Goal: Task Accomplishment & Management: Complete application form

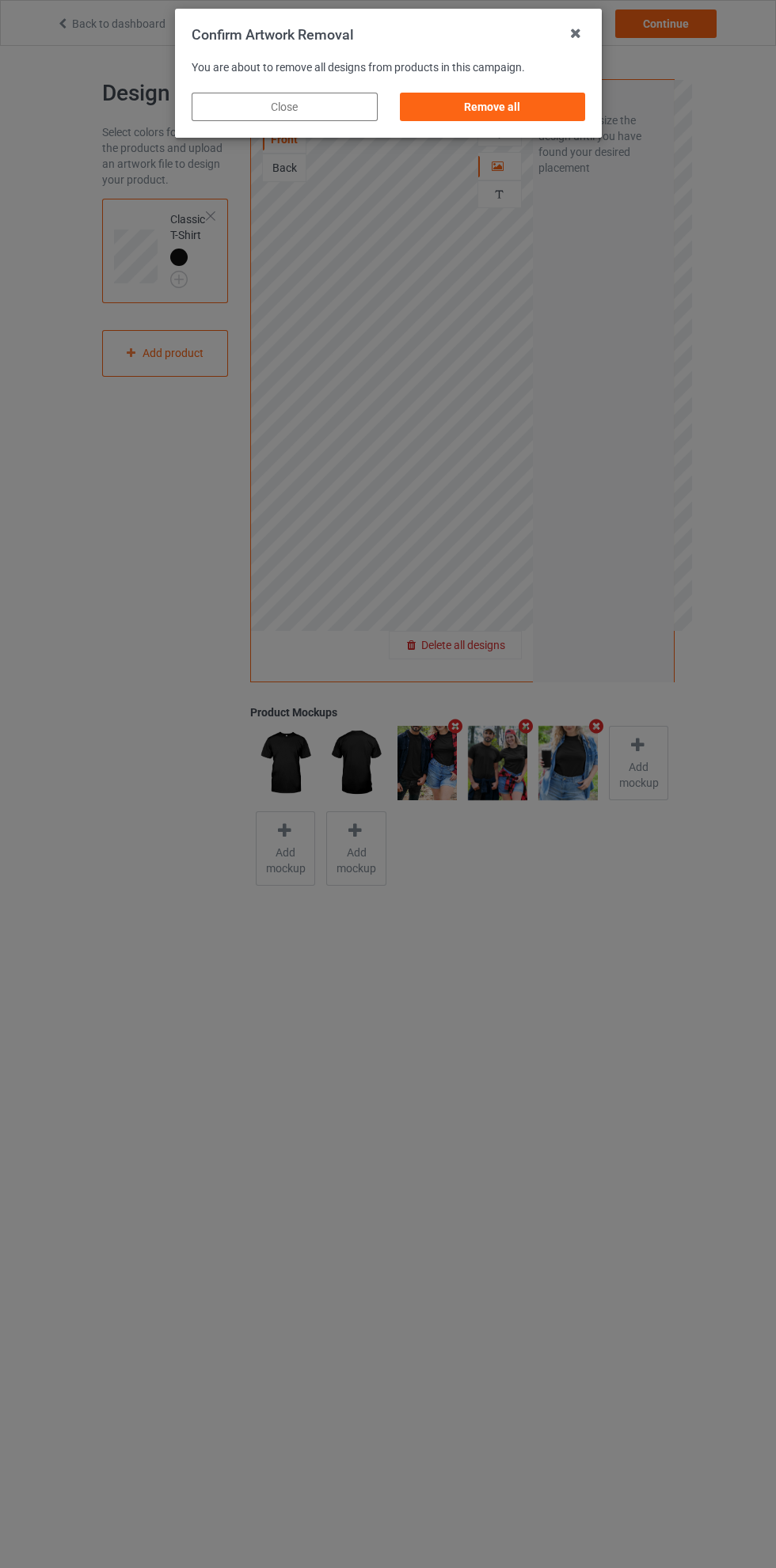
click at [504, 118] on div "Remove all" at bounding box center [491, 107] width 186 height 29
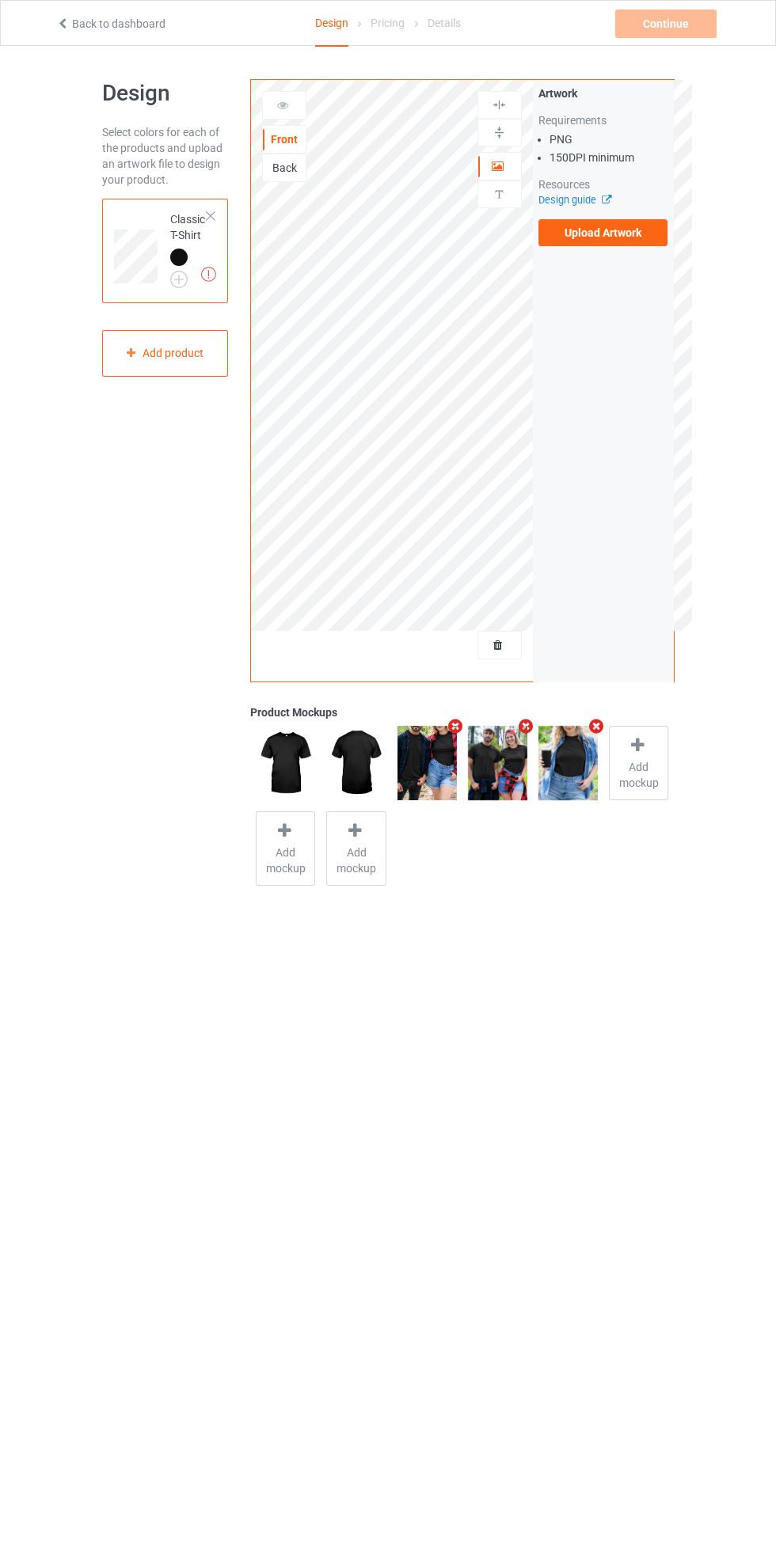
click at [602, 238] on label "Upload Artwork" at bounding box center [603, 233] width 130 height 27
click at [0, 0] on input "Upload Artwork" at bounding box center [0, 0] width 0 height 0
click at [498, 645] on icon at bounding box center [499, 643] width 13 height 12
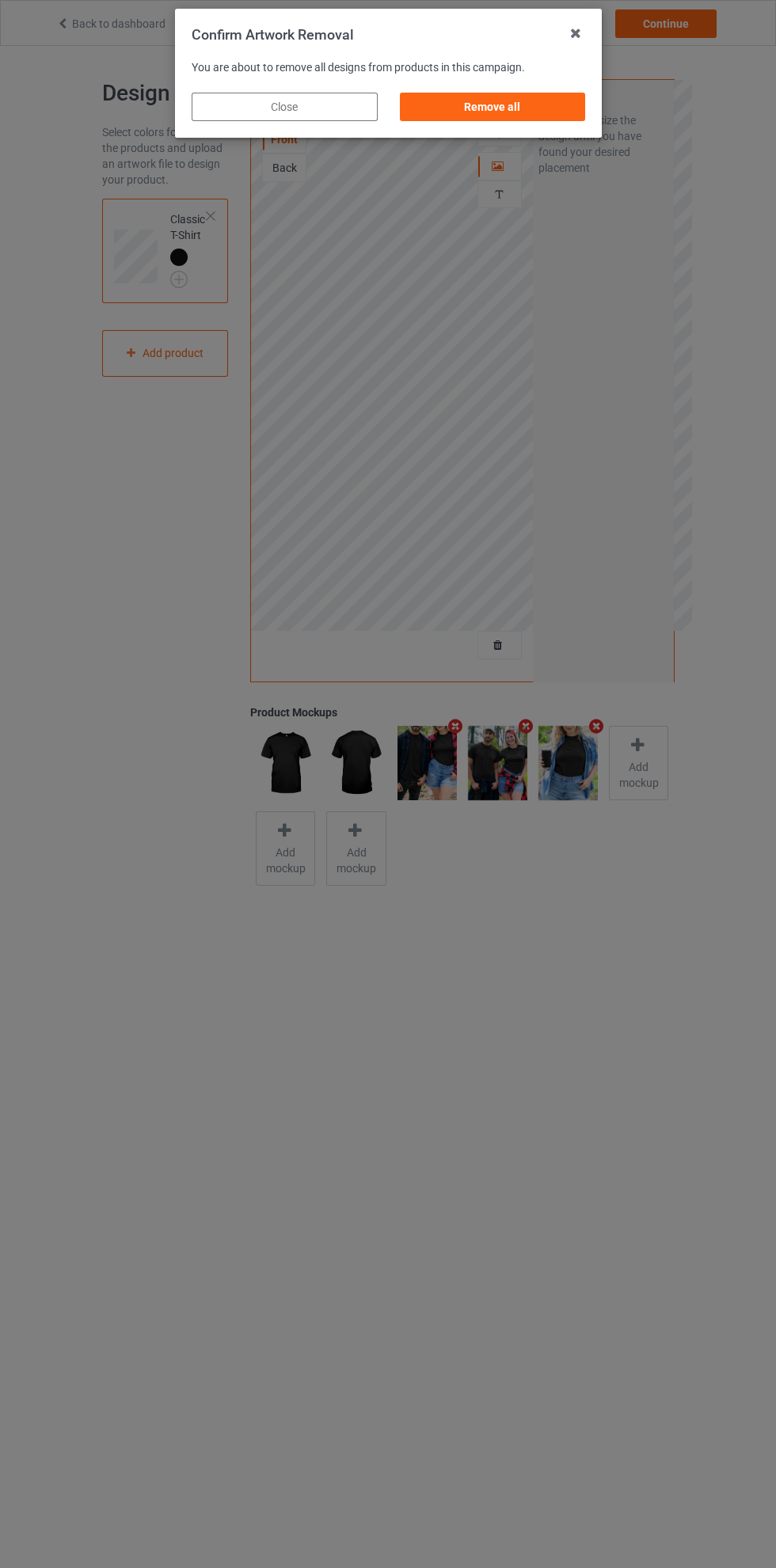
click at [489, 112] on div "Remove all" at bounding box center [491, 107] width 186 height 29
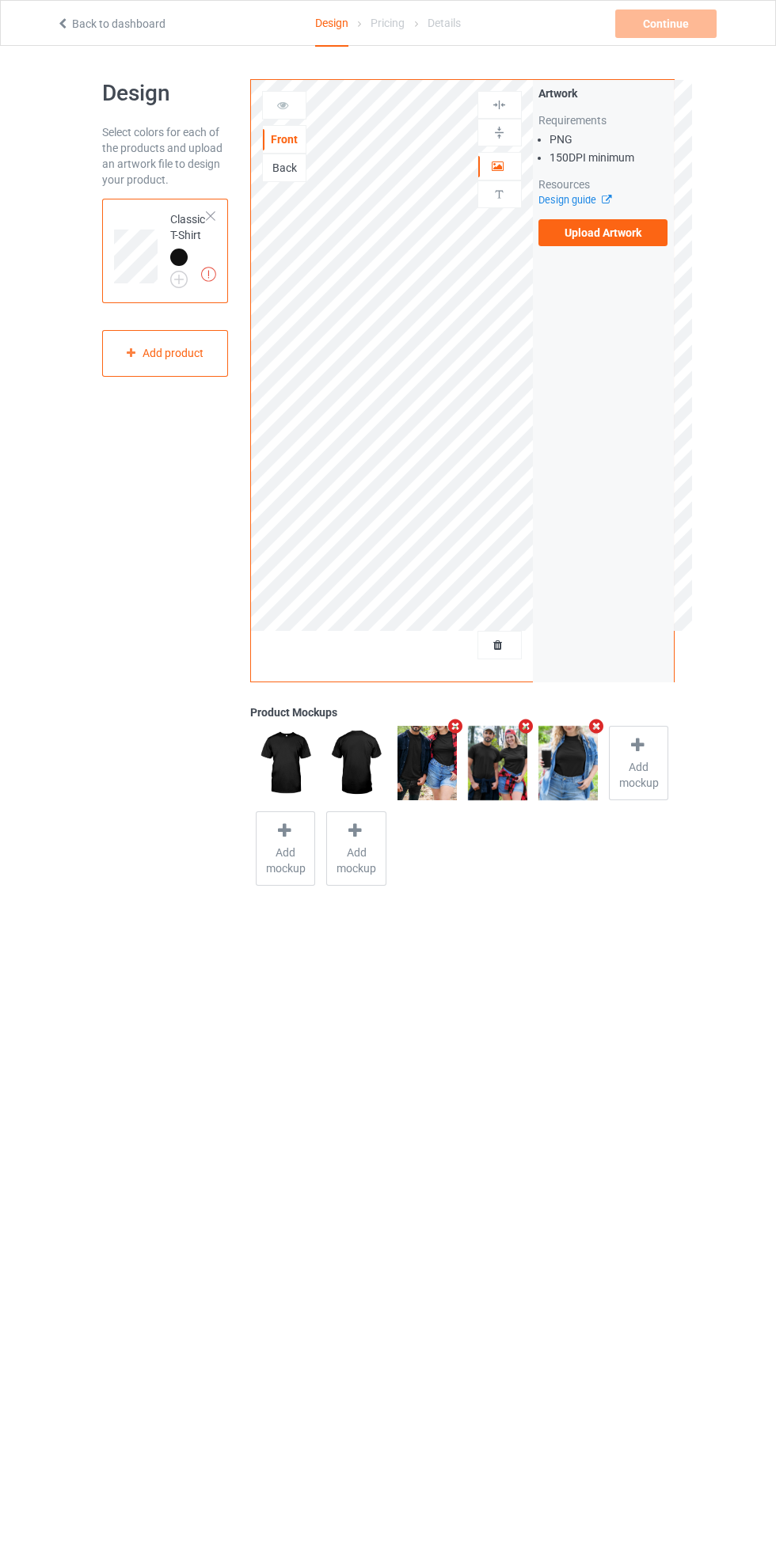
click at [599, 232] on label "Upload Artwork" at bounding box center [603, 233] width 130 height 27
click at [0, 0] on input "Upload Artwork" at bounding box center [0, 0] width 0 height 0
click at [301, 114] on div at bounding box center [284, 105] width 42 height 15
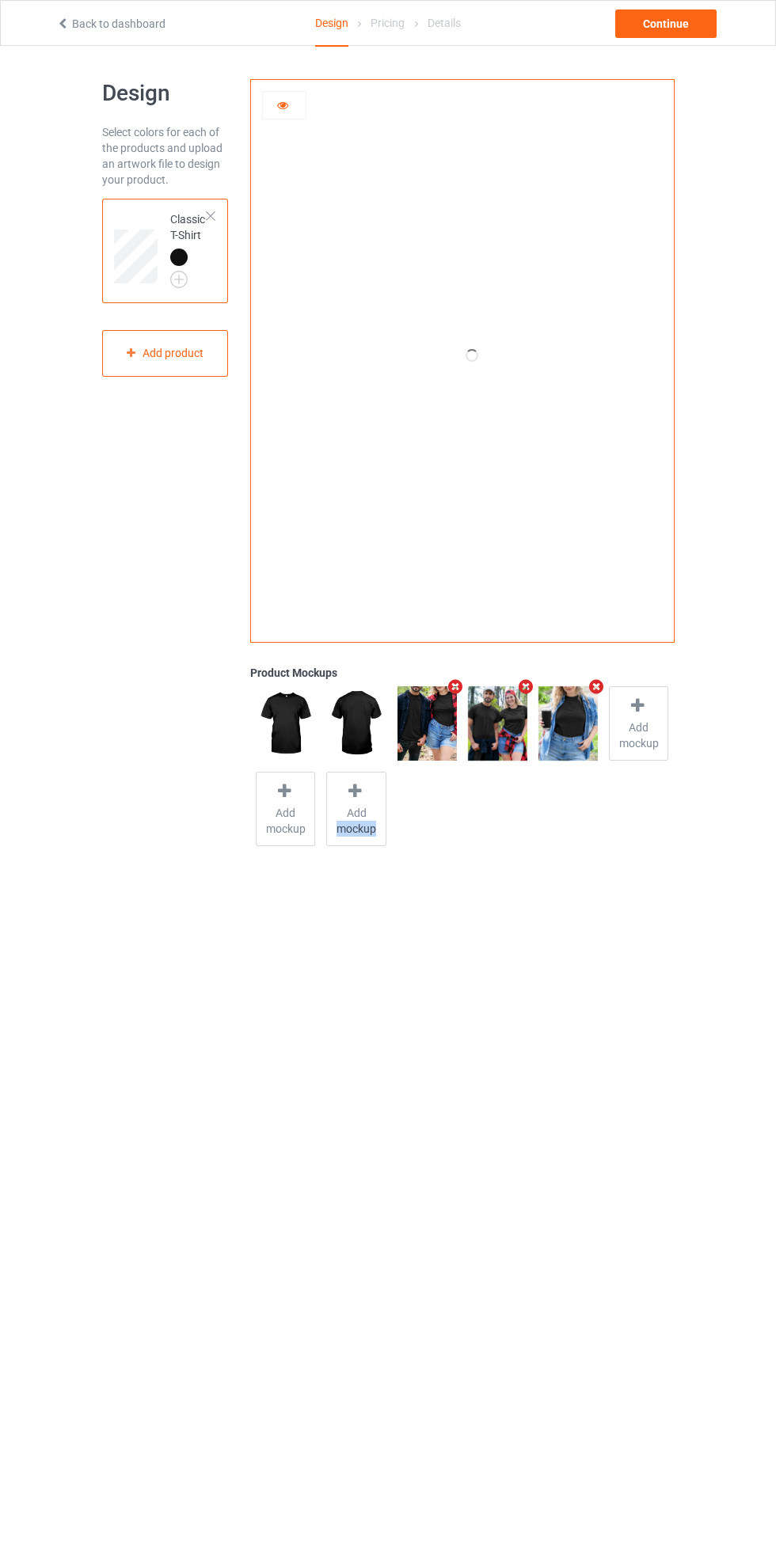
click at [537, 1000] on body "Back to dashboard Design Pricing Details Continue Design Select colors for each…" at bounding box center [388, 830] width 776 height 1568
click at [159, 354] on div "Add product" at bounding box center [166, 353] width 127 height 47
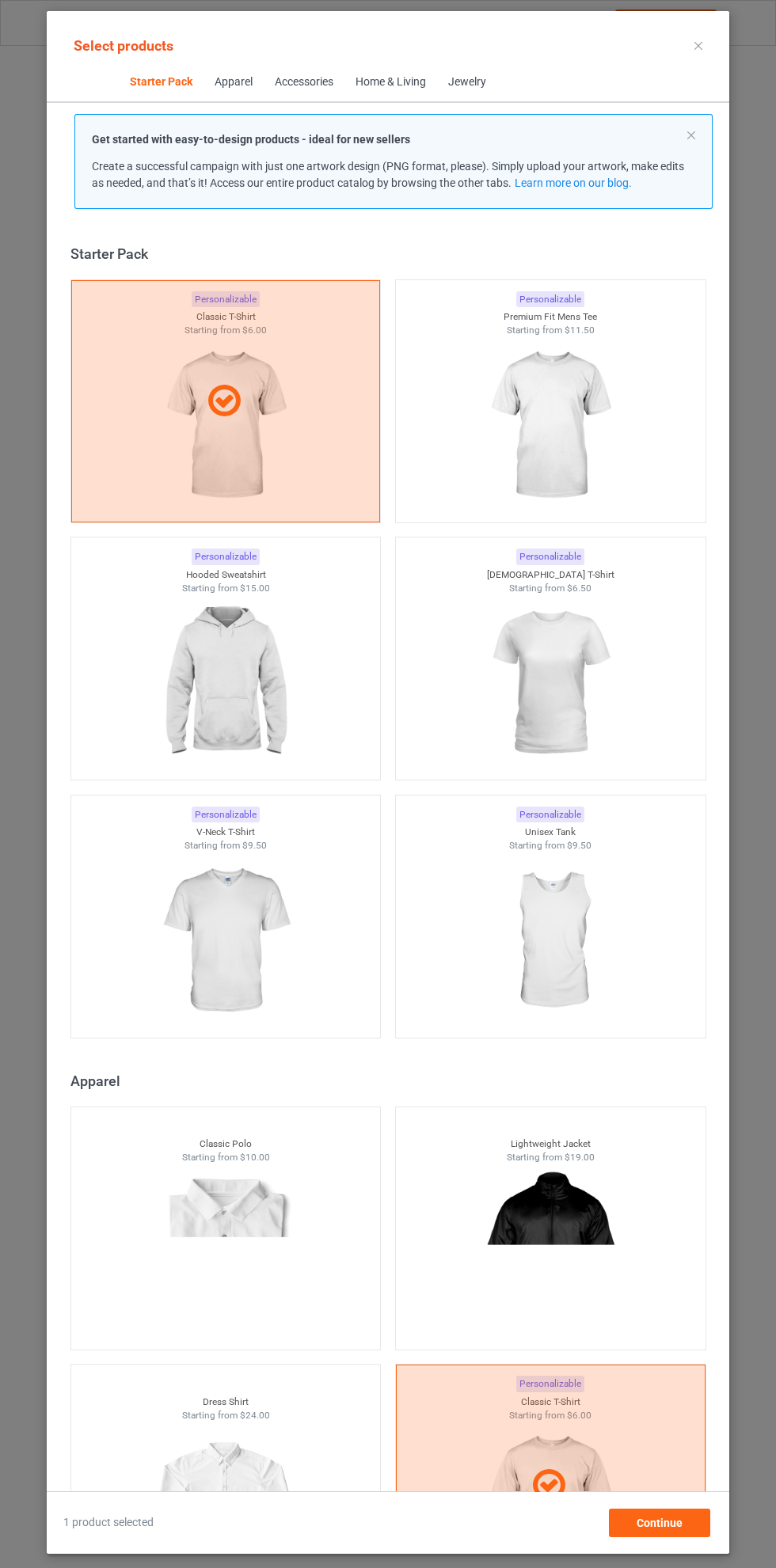
scroll to position [20, 0]
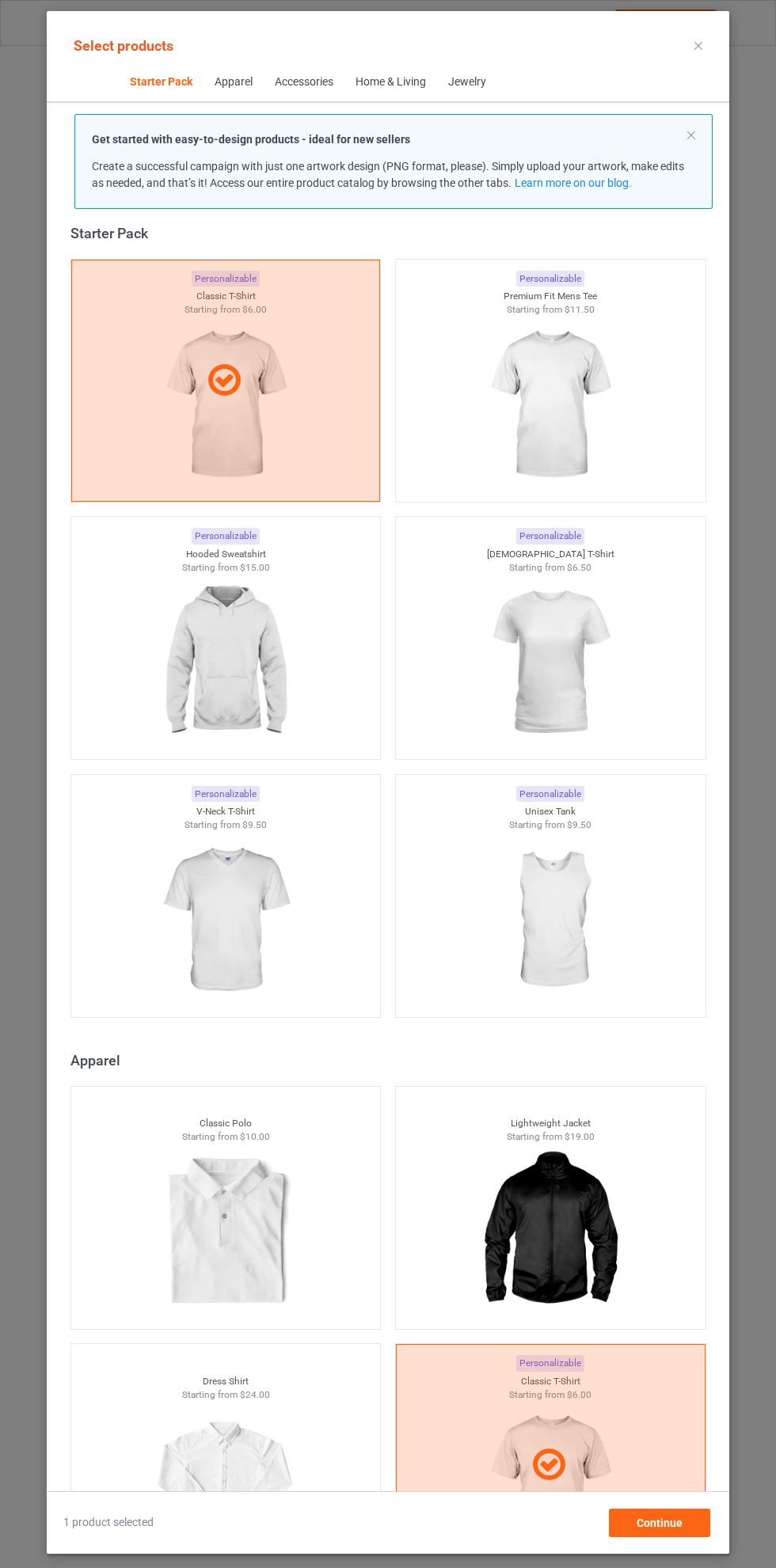
click at [534, 426] on img at bounding box center [550, 405] width 142 height 177
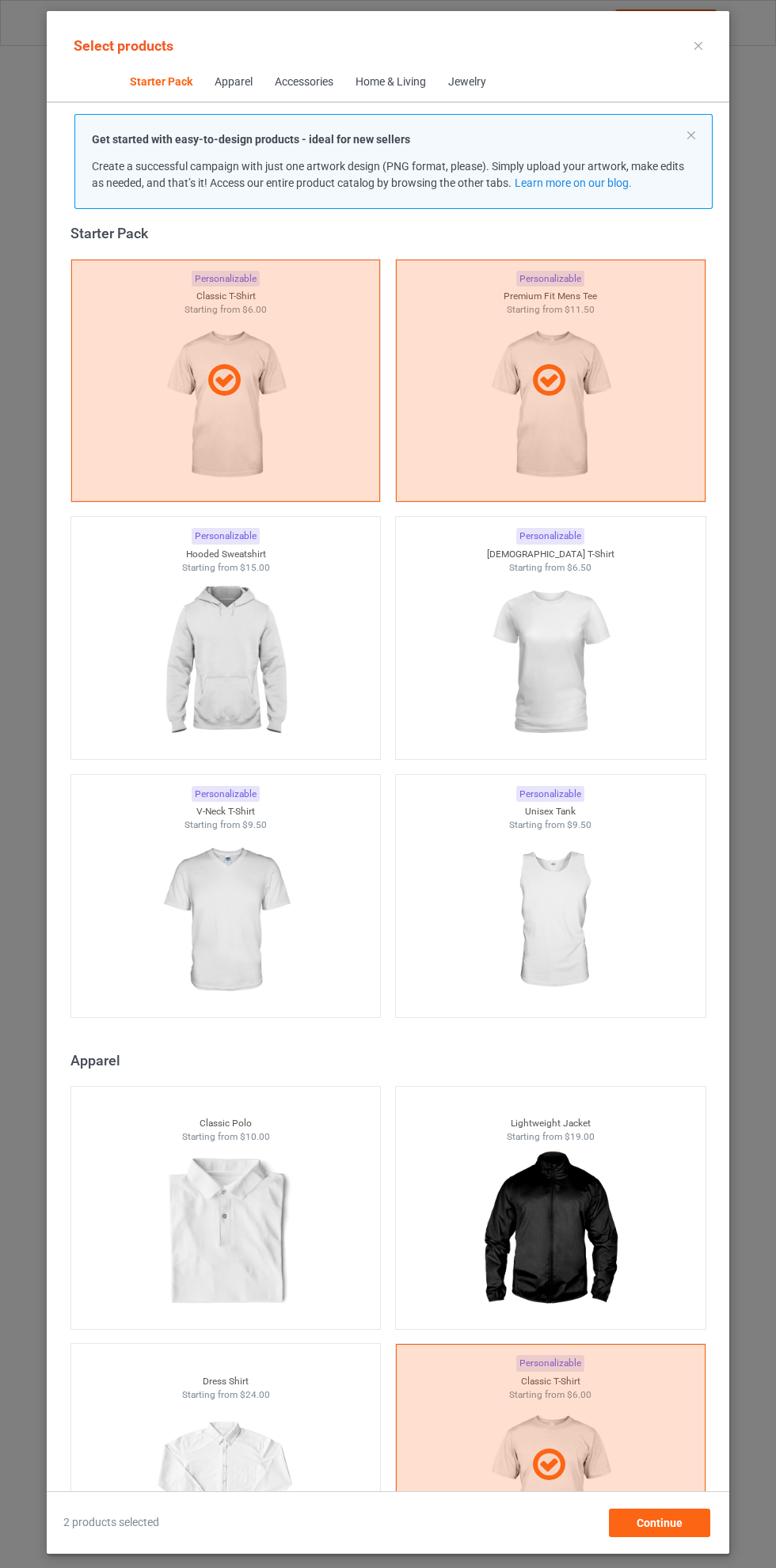
click at [252, 661] on img at bounding box center [224, 662] width 142 height 177
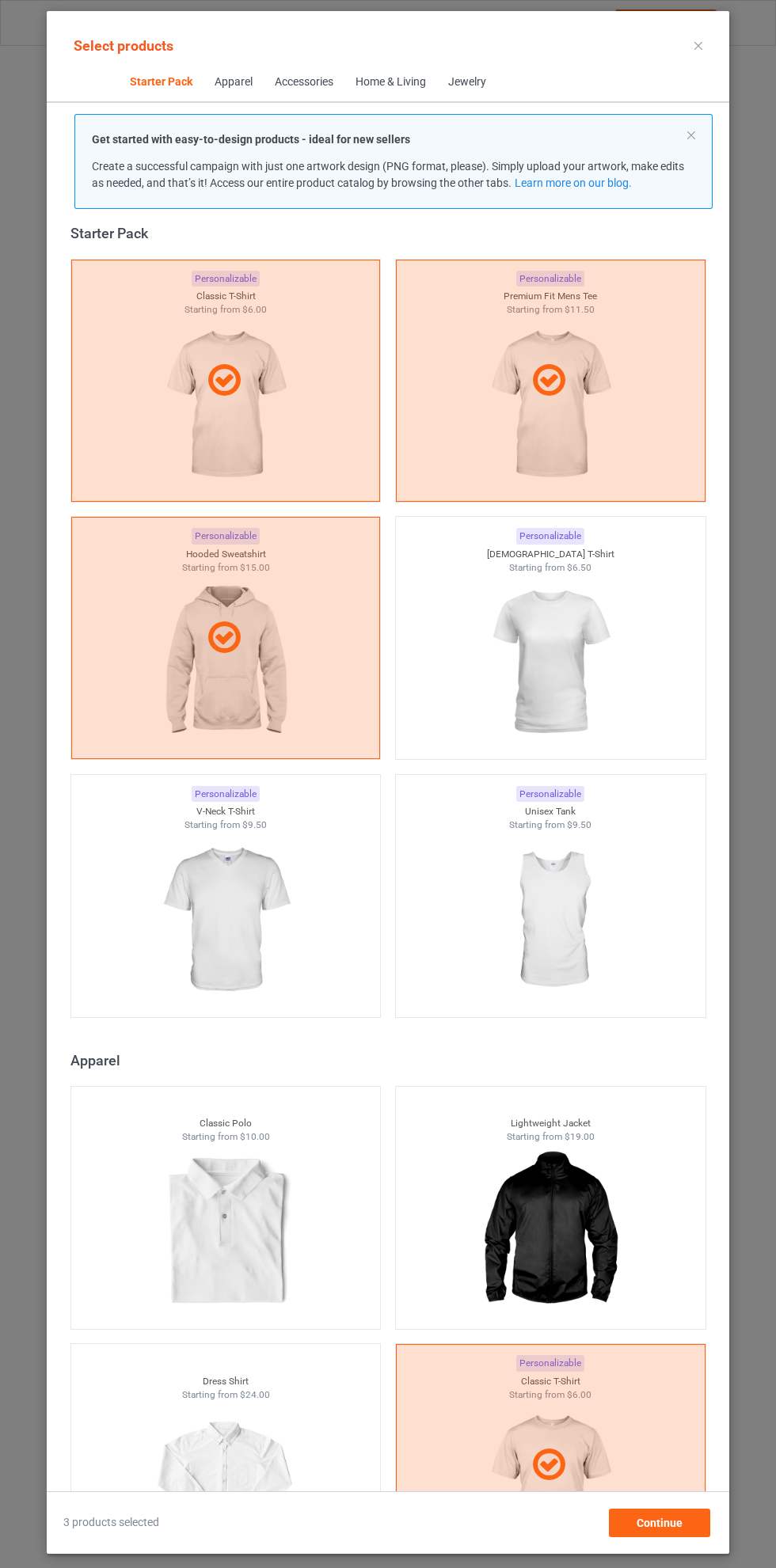
click at [523, 681] on img at bounding box center [550, 662] width 142 height 177
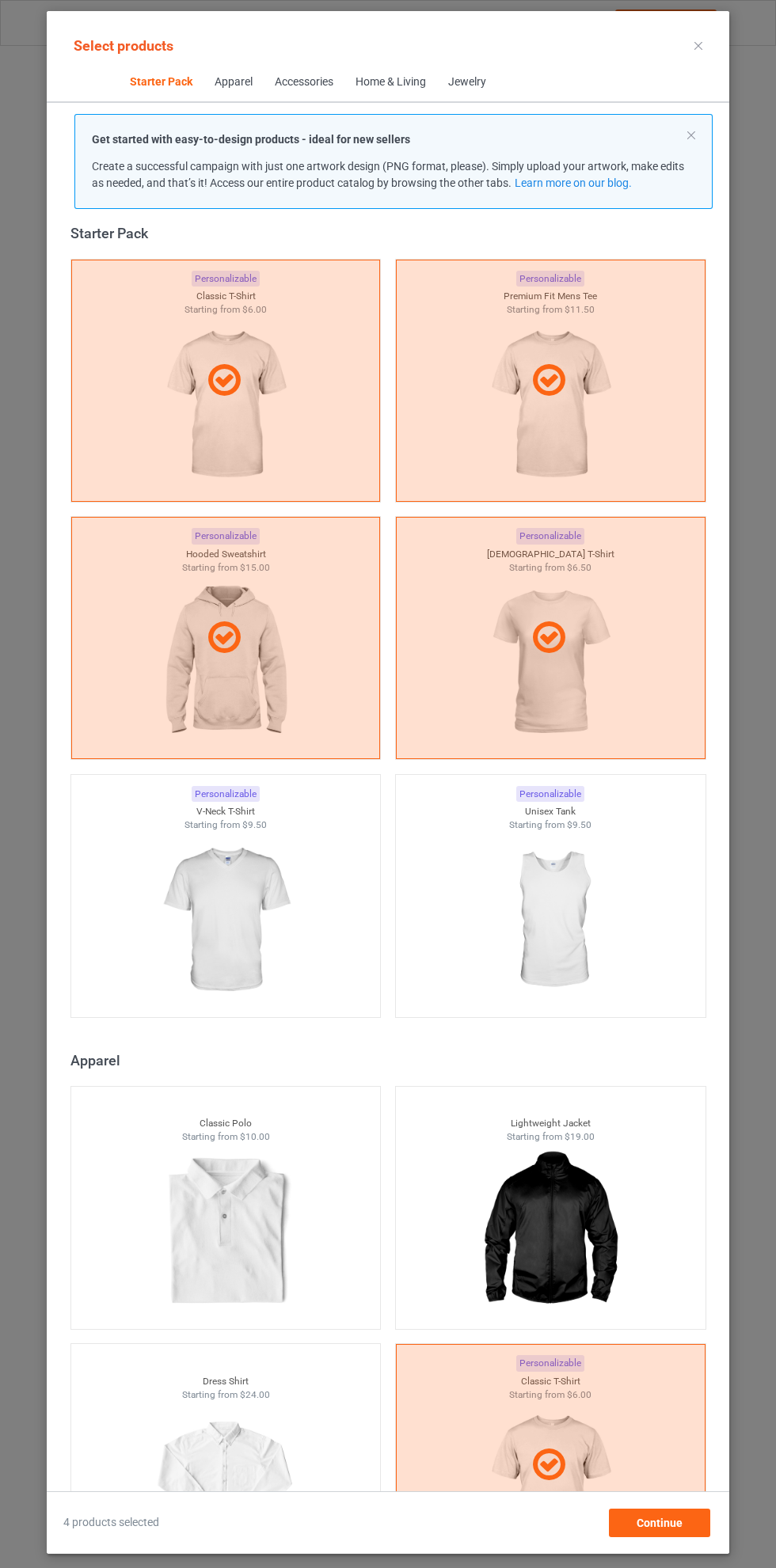
click at [234, 873] on img at bounding box center [224, 920] width 142 height 177
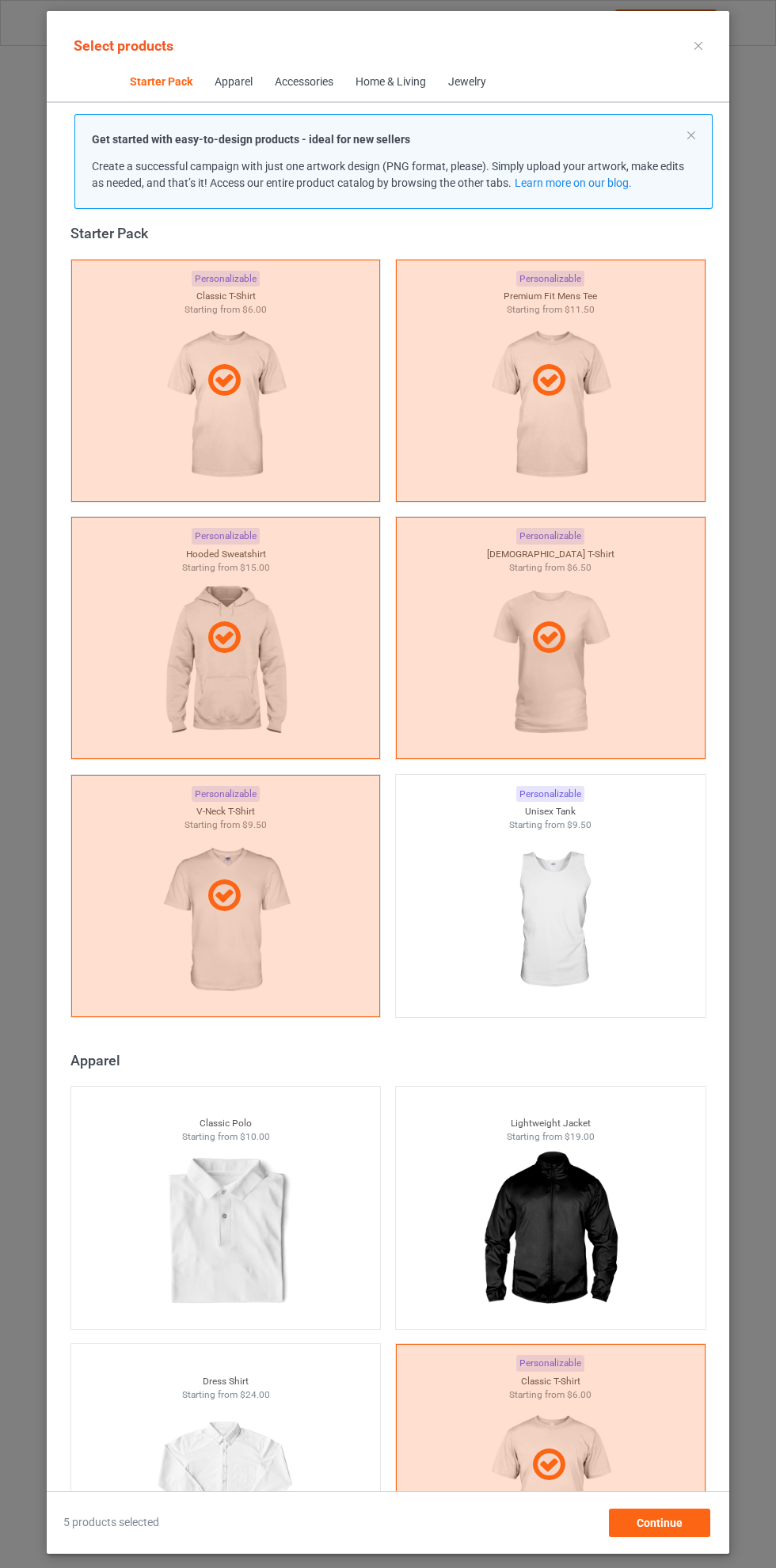
click at [210, 871] on div at bounding box center [226, 896] width 310 height 243
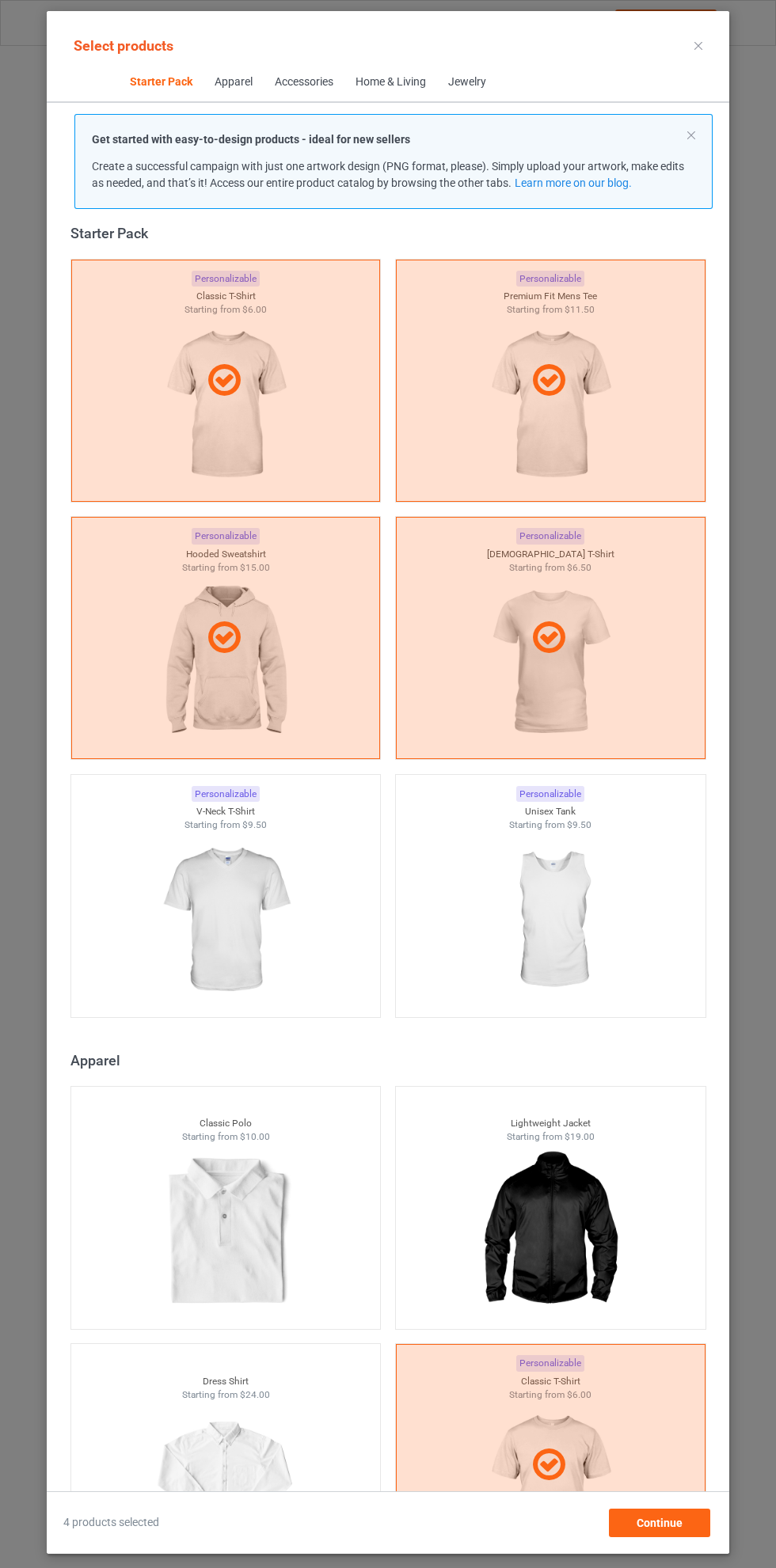
click at [698, 45] on icon at bounding box center [698, 46] width 8 height 8
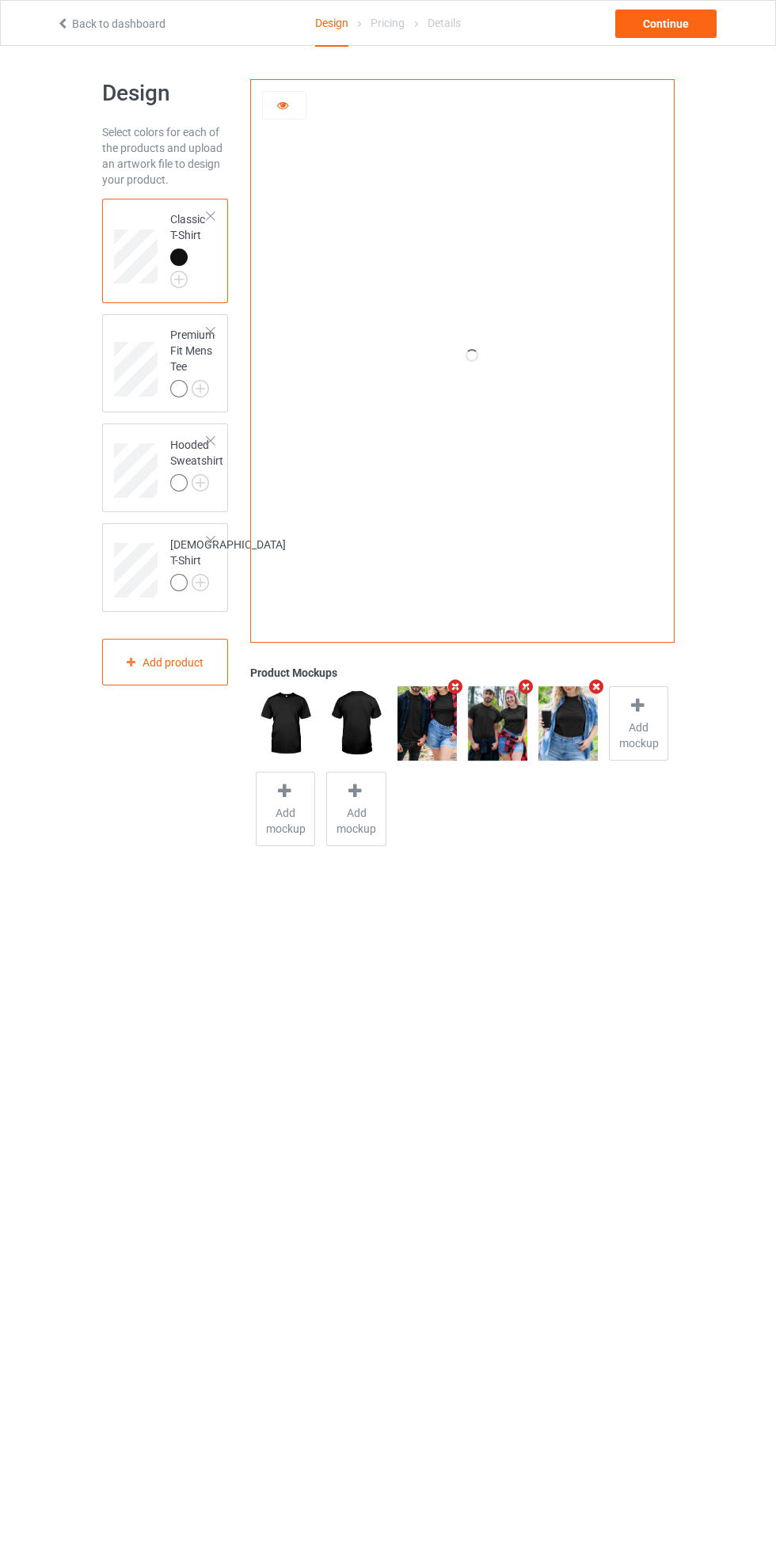
click at [0, 0] on img at bounding box center [0, 0] width 0 height 0
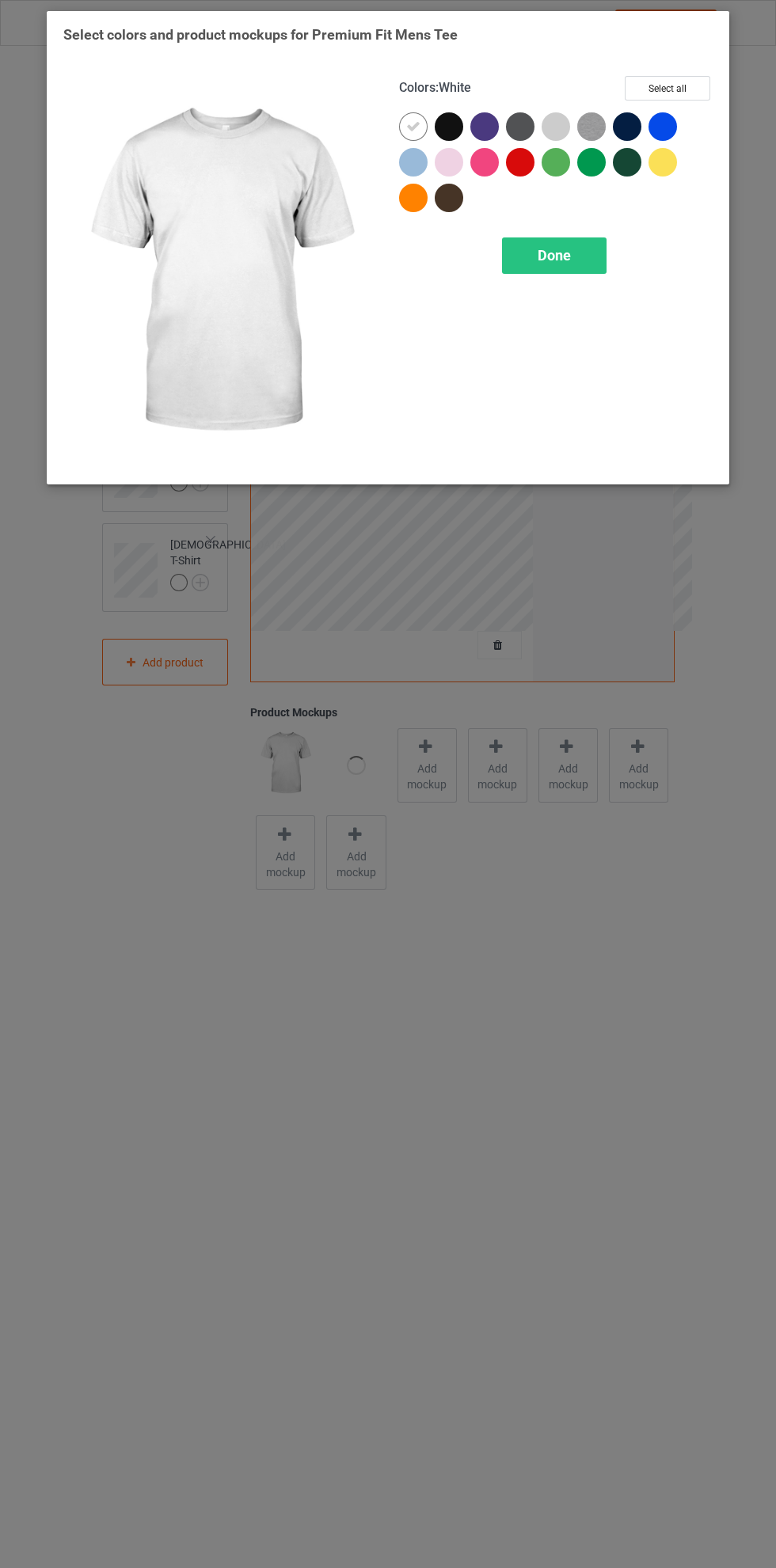
click at [449, 131] on div at bounding box center [450, 127] width 29 height 29
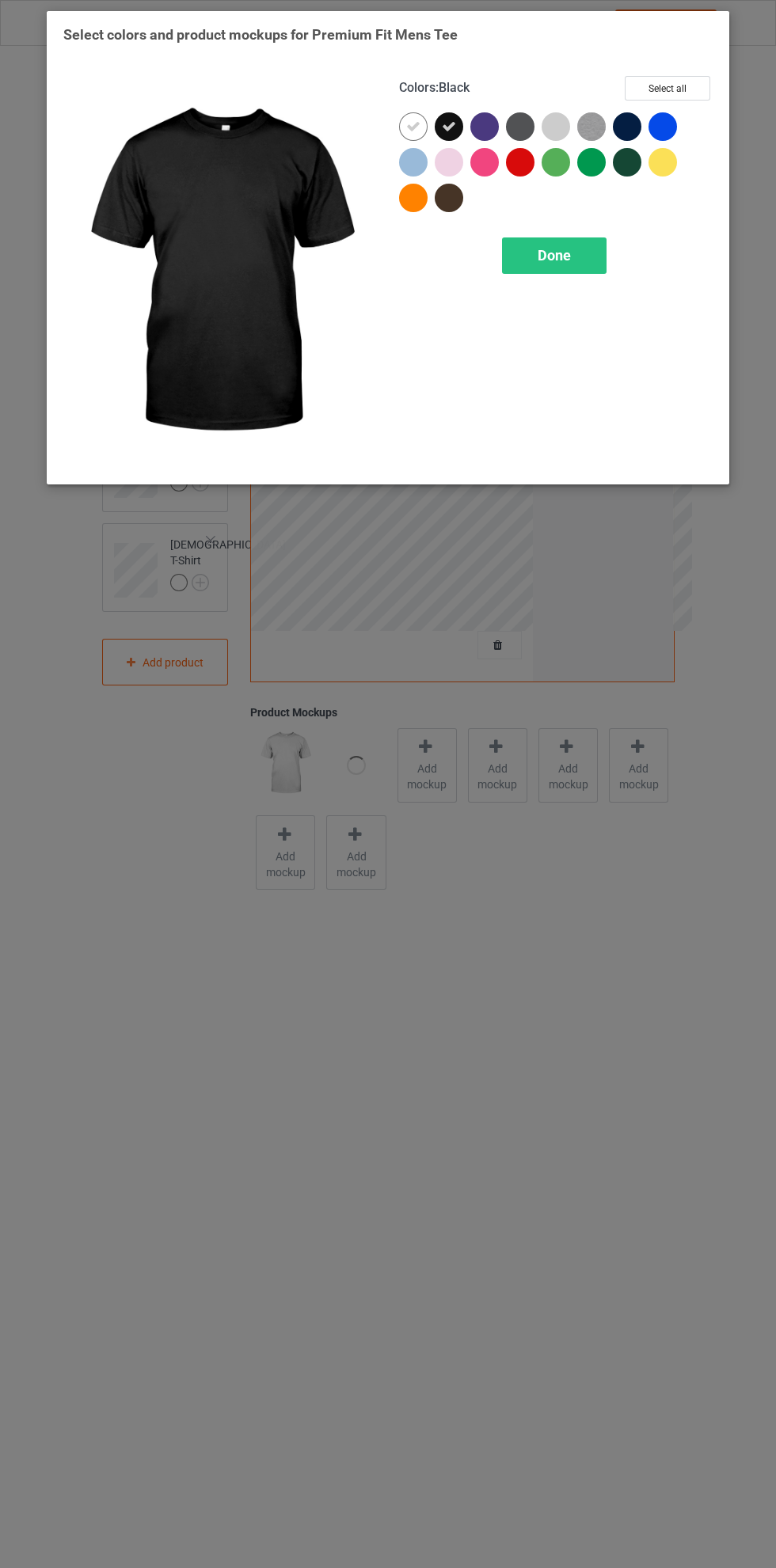
click at [412, 132] on icon at bounding box center [413, 126] width 14 height 14
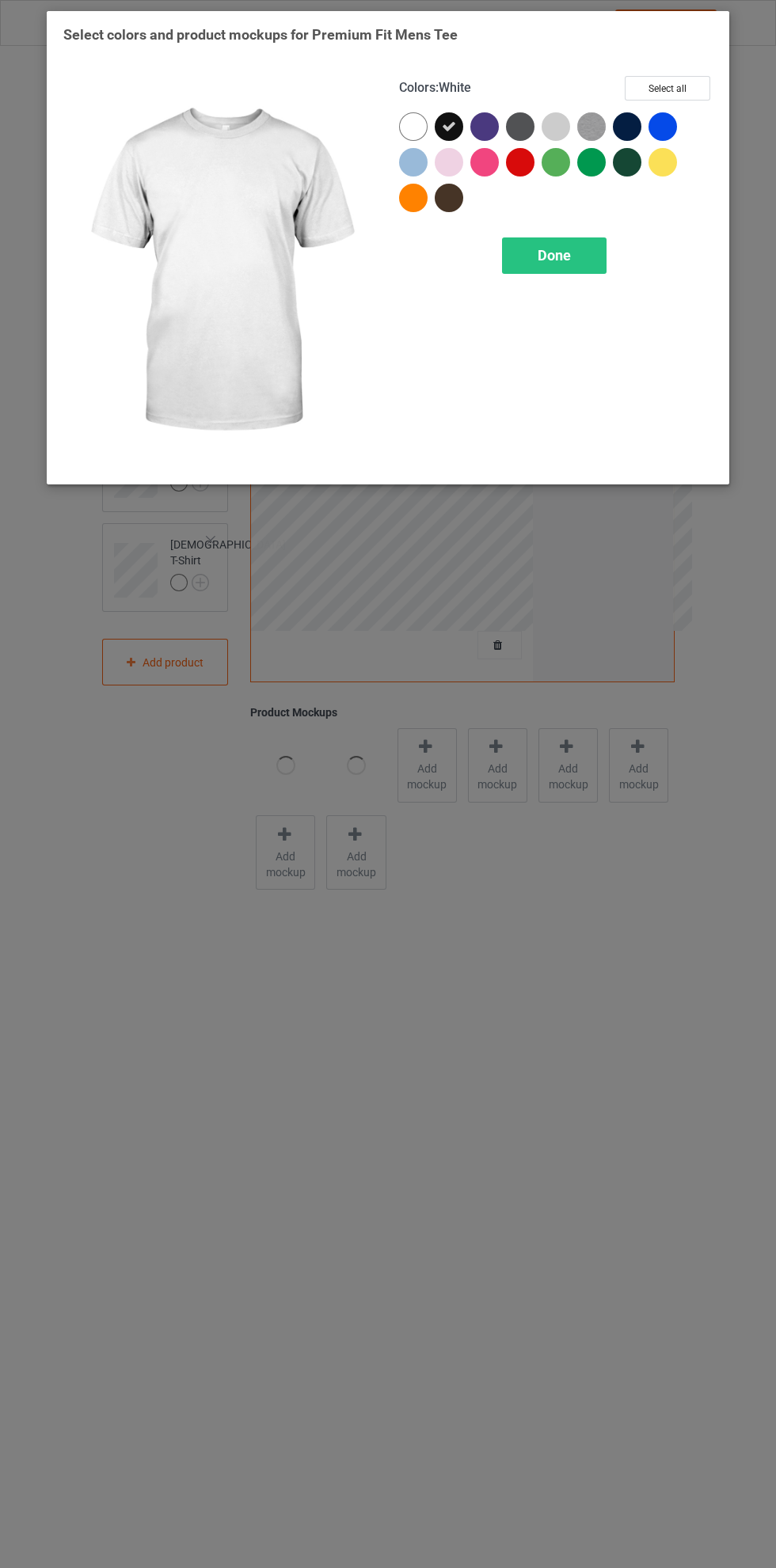
click at [554, 261] on span "Done" at bounding box center [554, 255] width 34 height 16
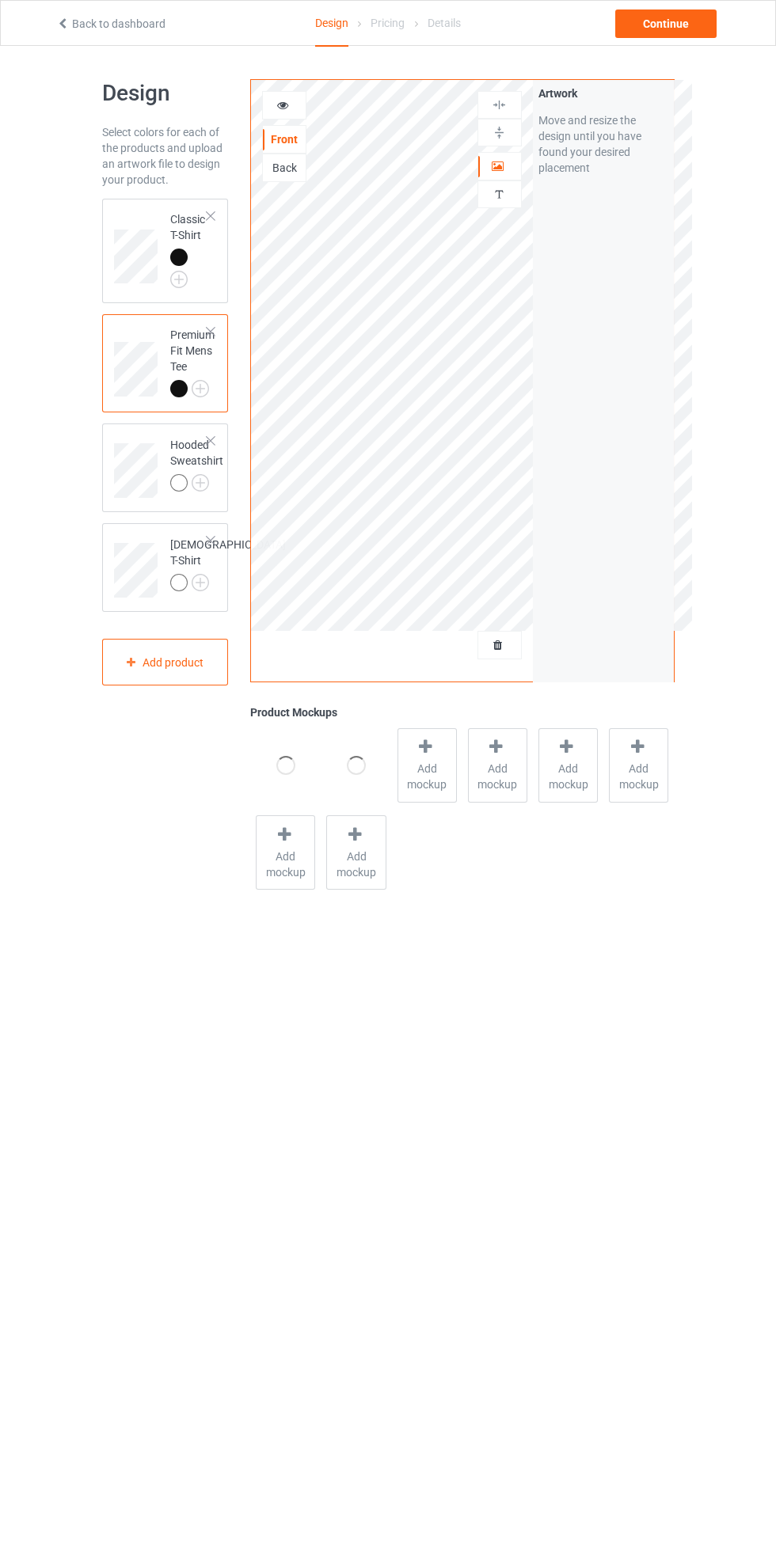
click at [0, 0] on img at bounding box center [0, 0] width 0 height 0
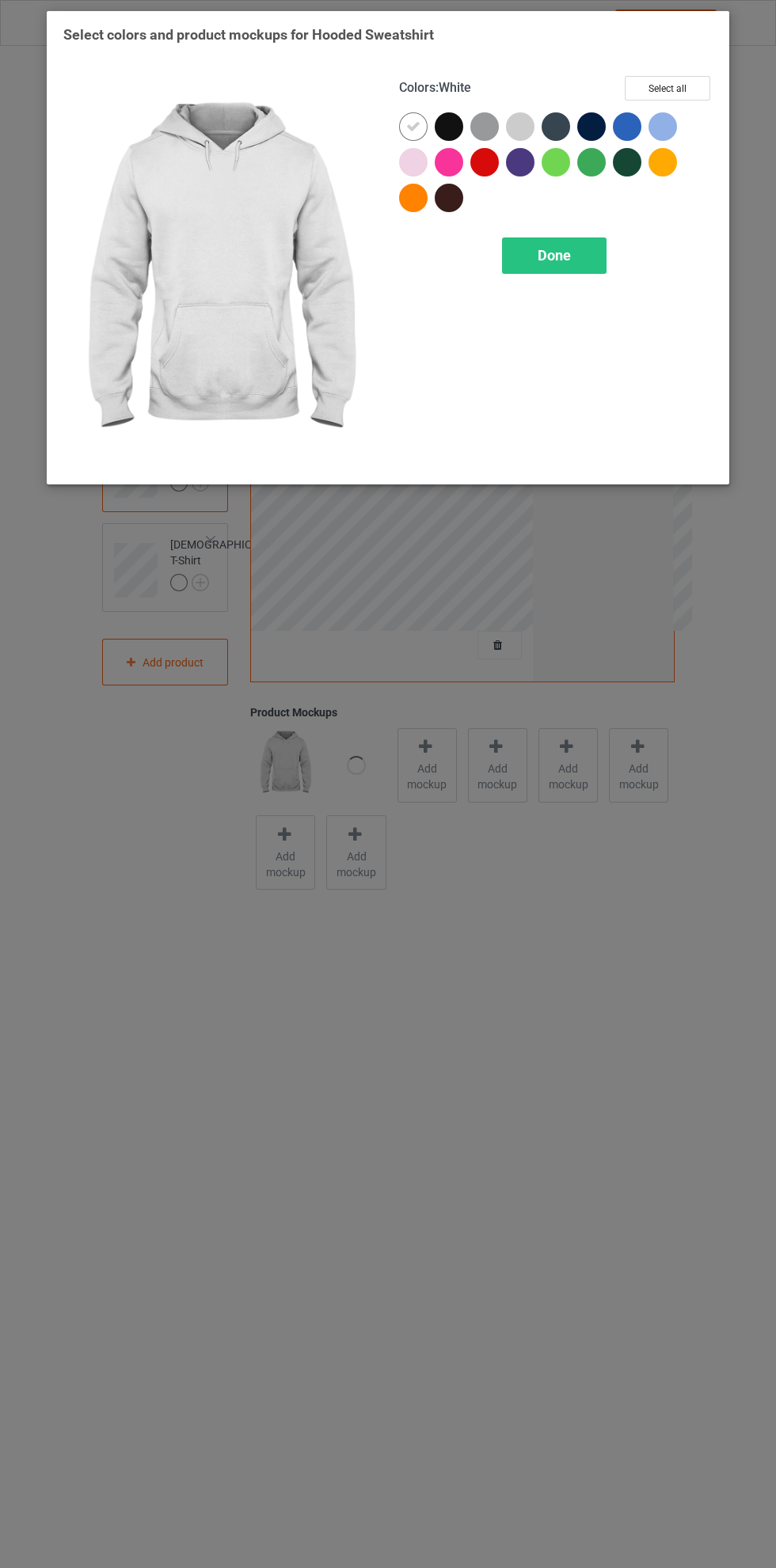
click at [450, 121] on div at bounding box center [450, 127] width 29 height 29
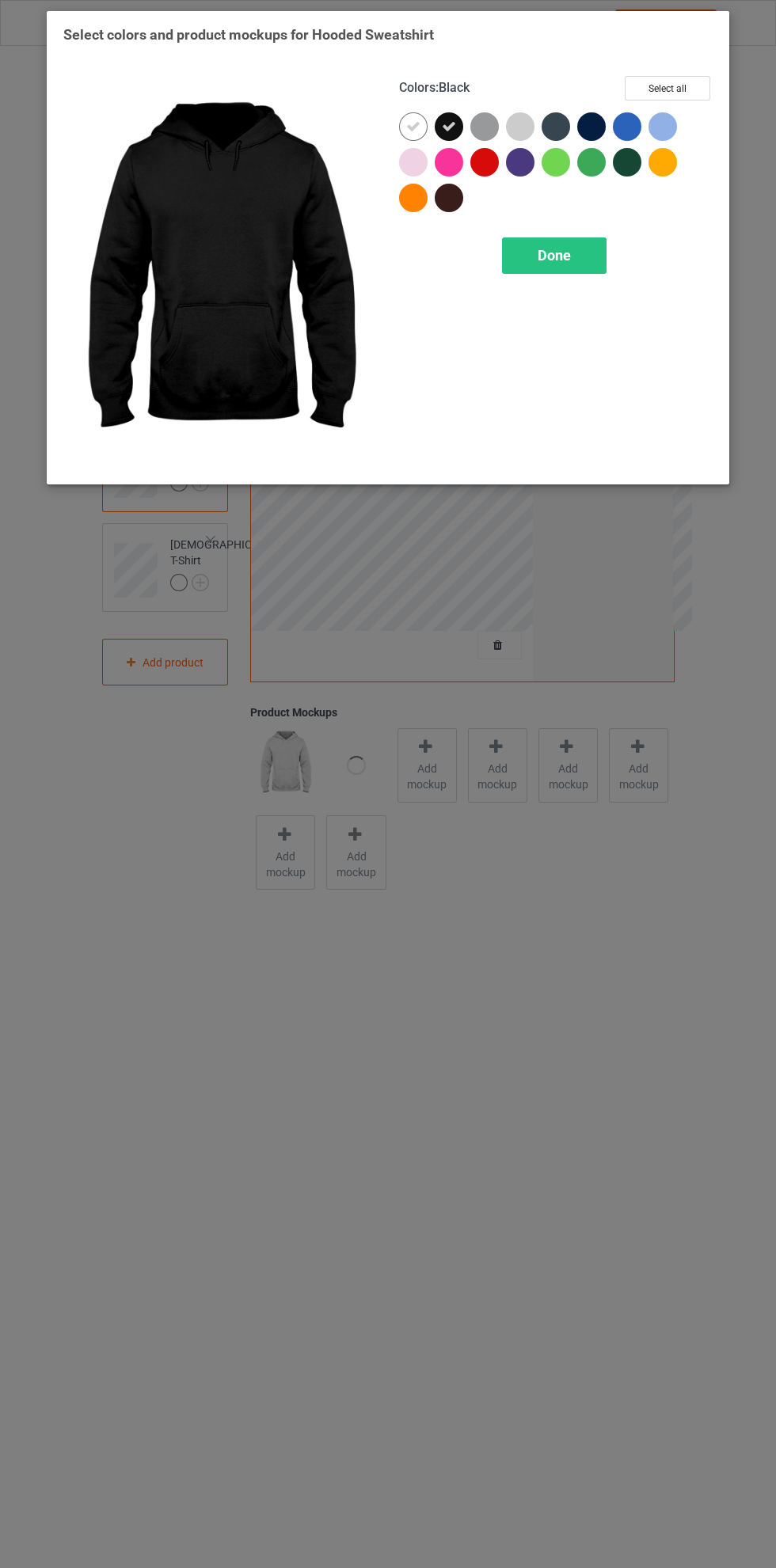
click at [408, 124] on icon at bounding box center [413, 126] width 14 height 14
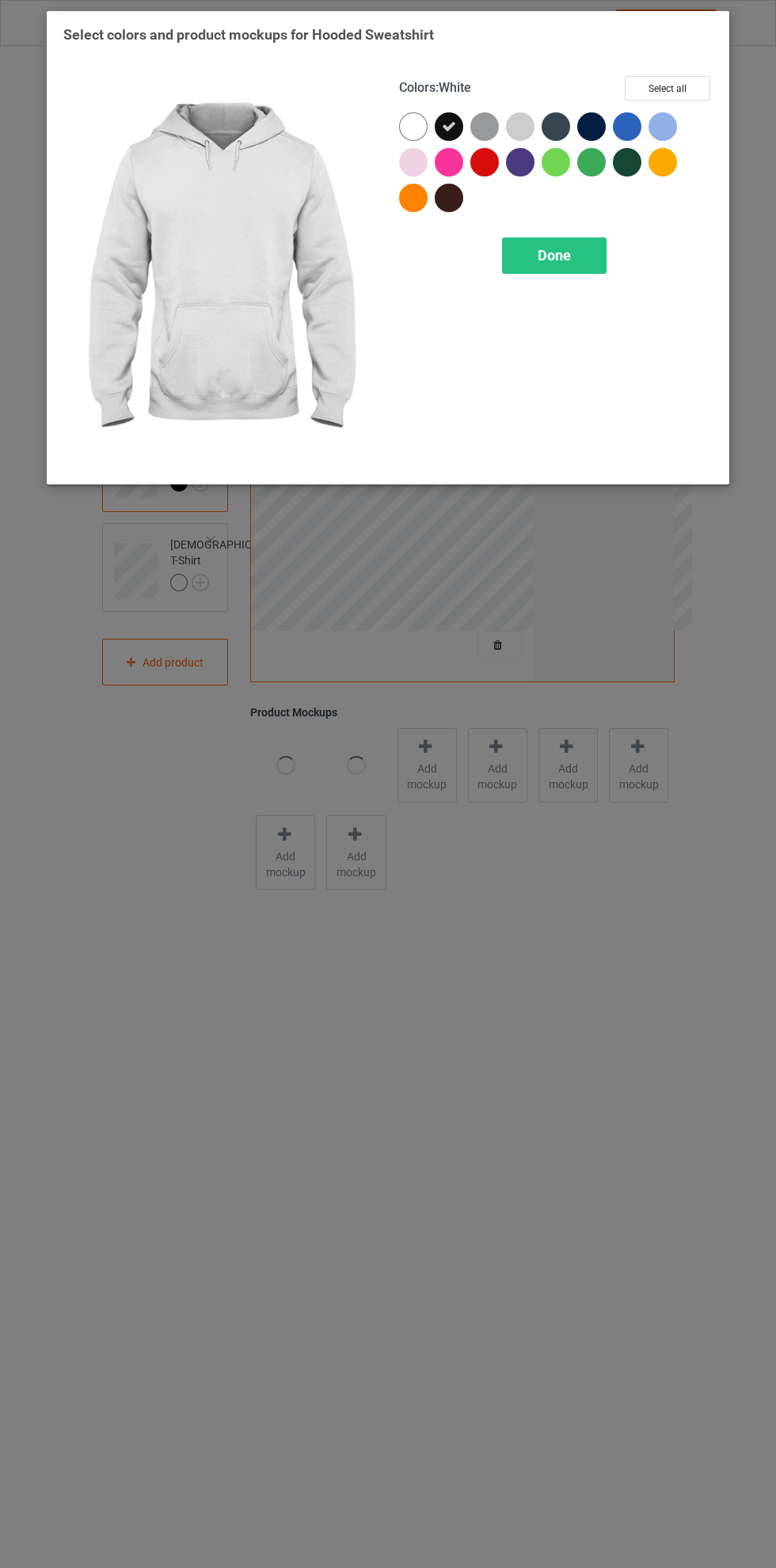
click at [544, 244] on div "Done" at bounding box center [554, 256] width 105 height 37
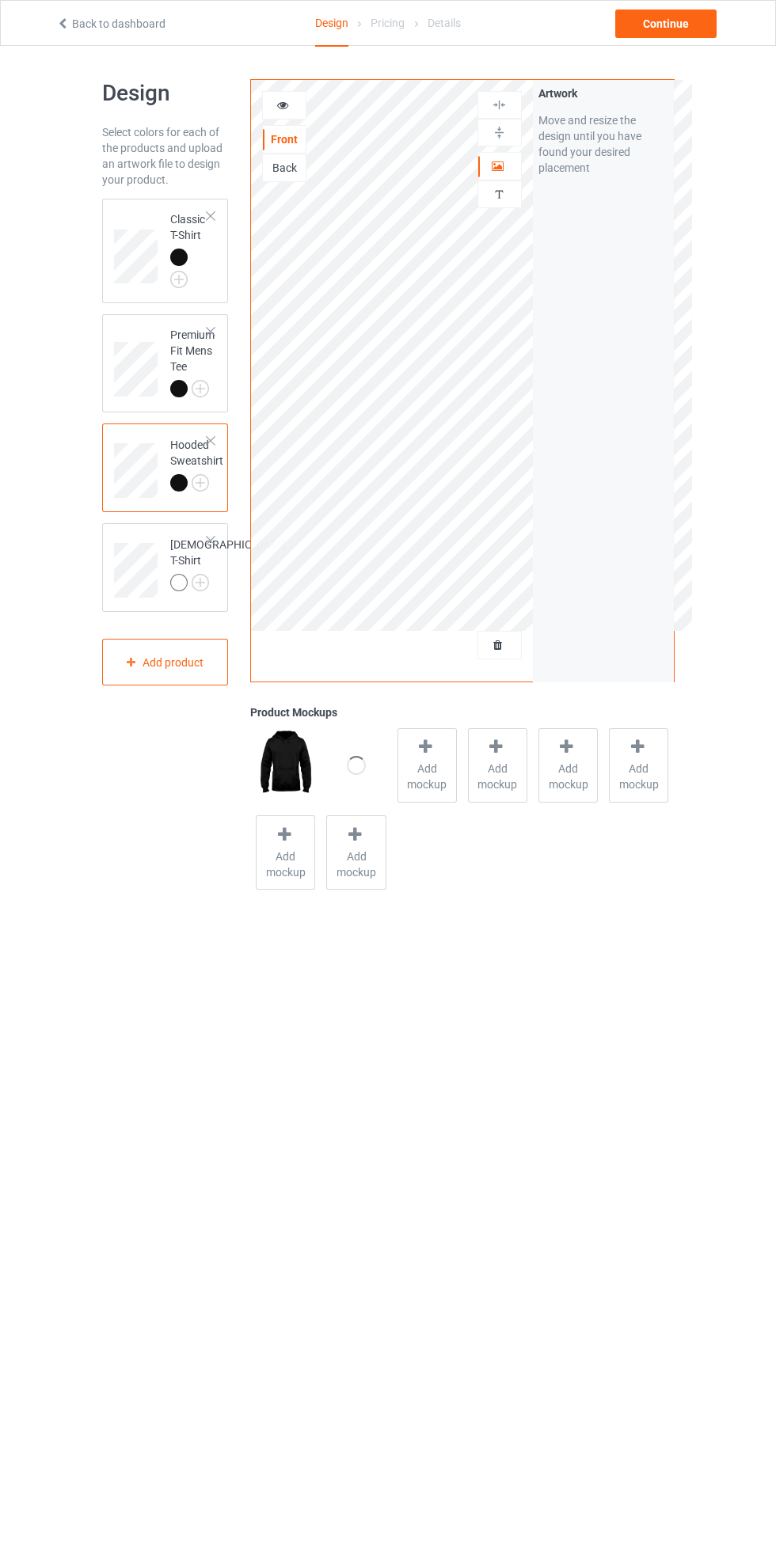
click at [0, 0] on img at bounding box center [0, 0] width 0 height 0
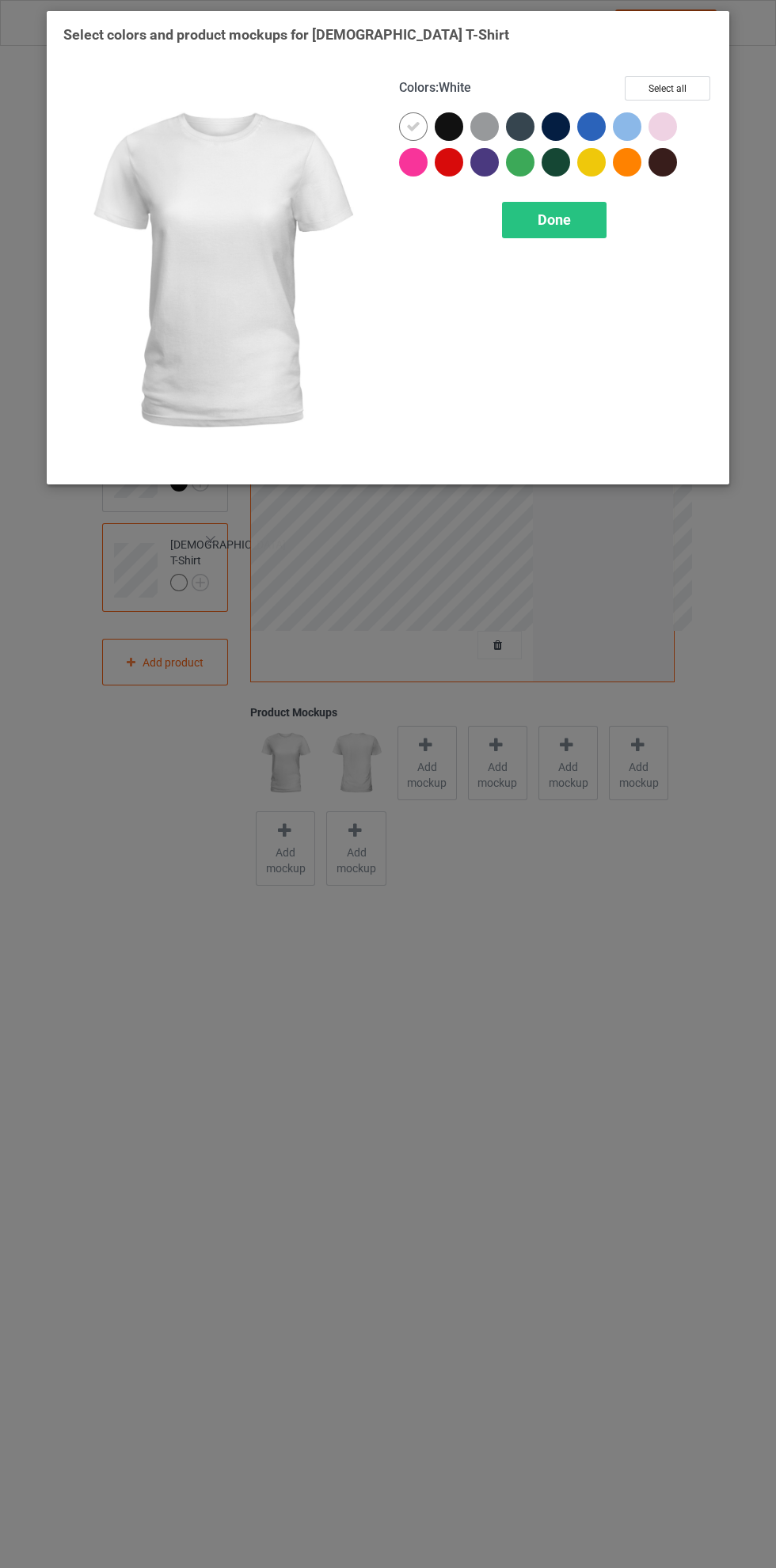
click at [455, 132] on div at bounding box center [450, 127] width 29 height 29
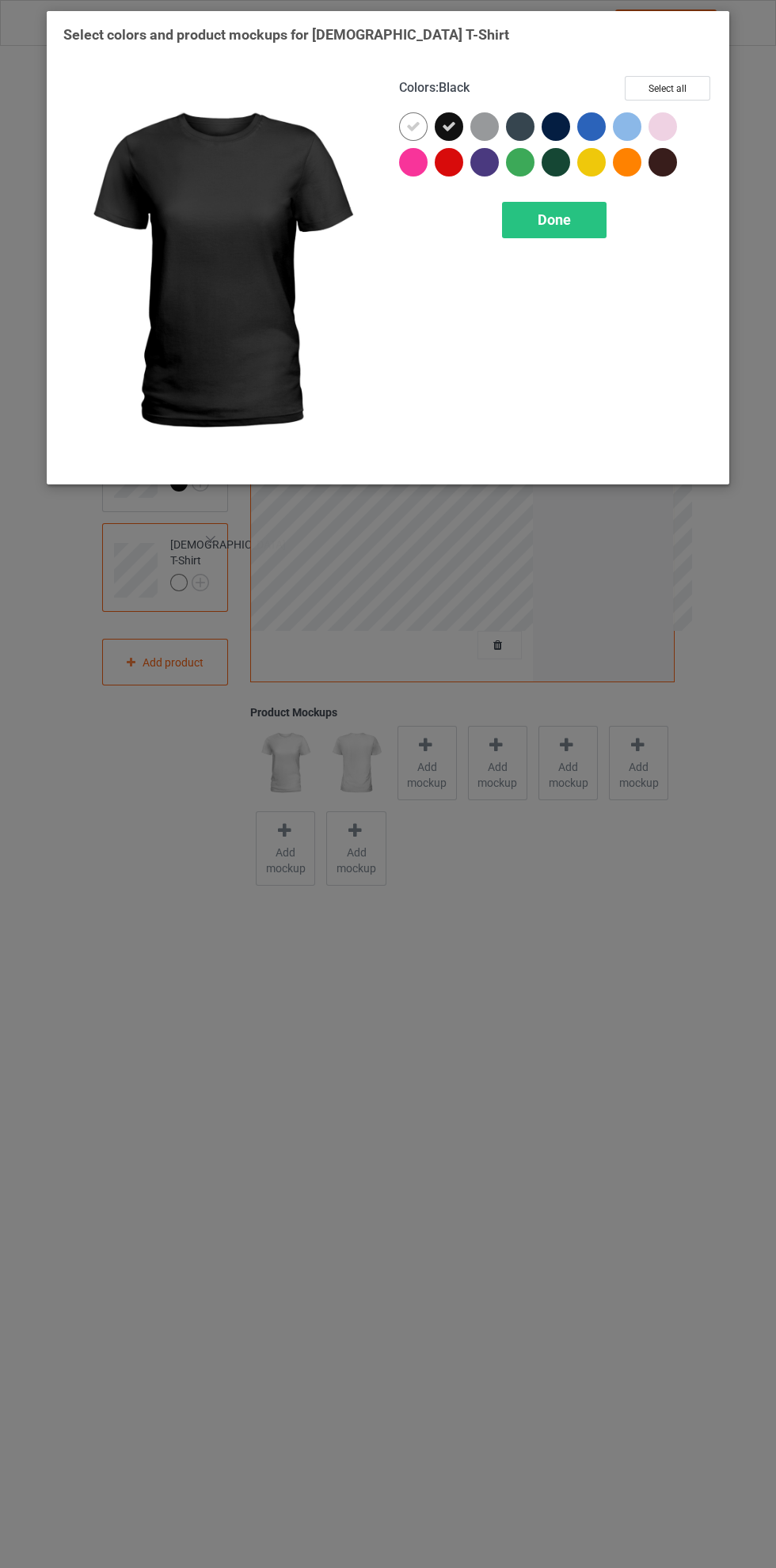
click at [412, 126] on icon at bounding box center [413, 126] width 14 height 14
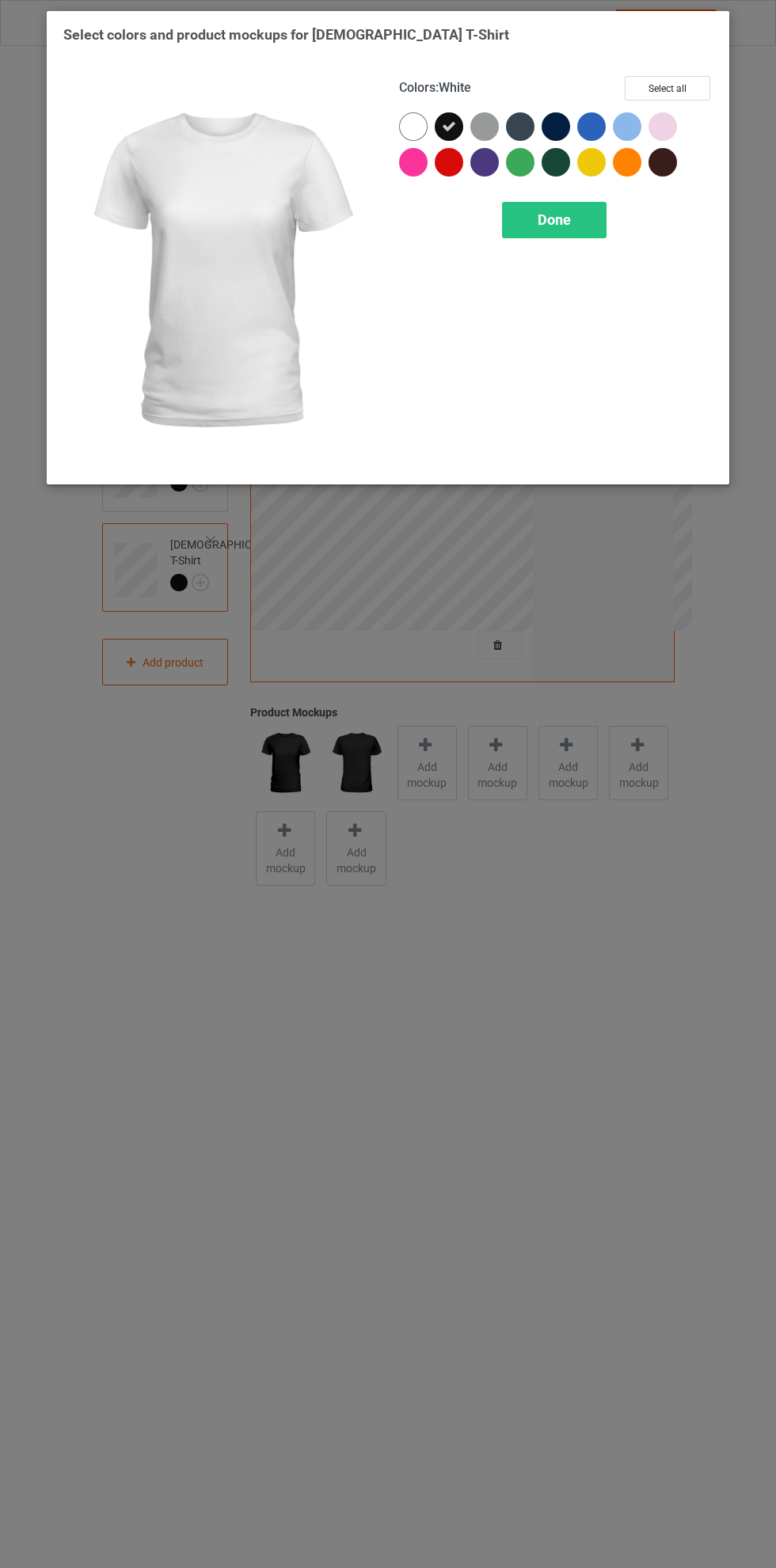
click at [547, 221] on span "Done" at bounding box center [554, 219] width 34 height 16
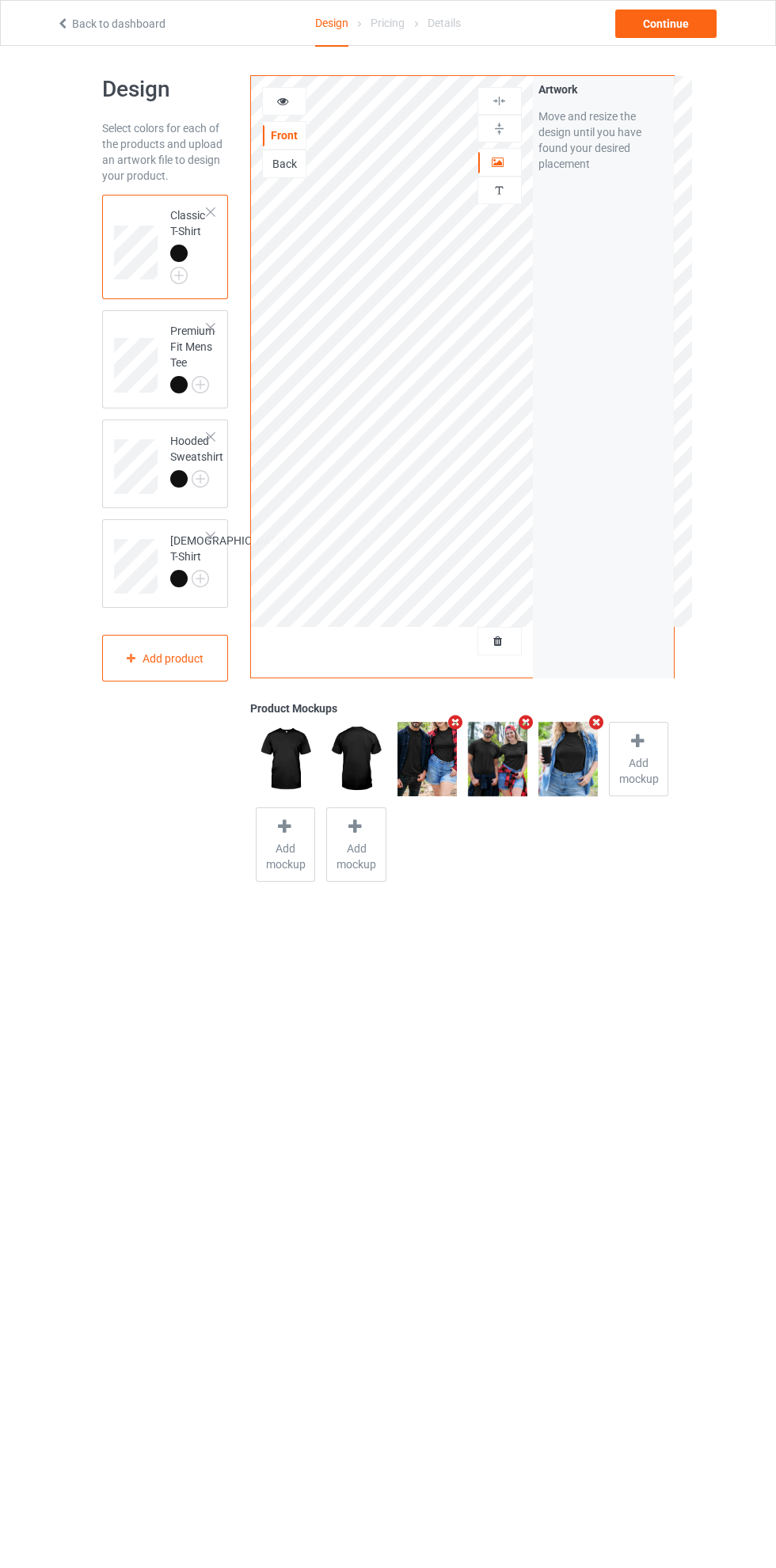
scroll to position [3, 0]
click at [648, 29] on div "Continue" at bounding box center [665, 24] width 101 height 29
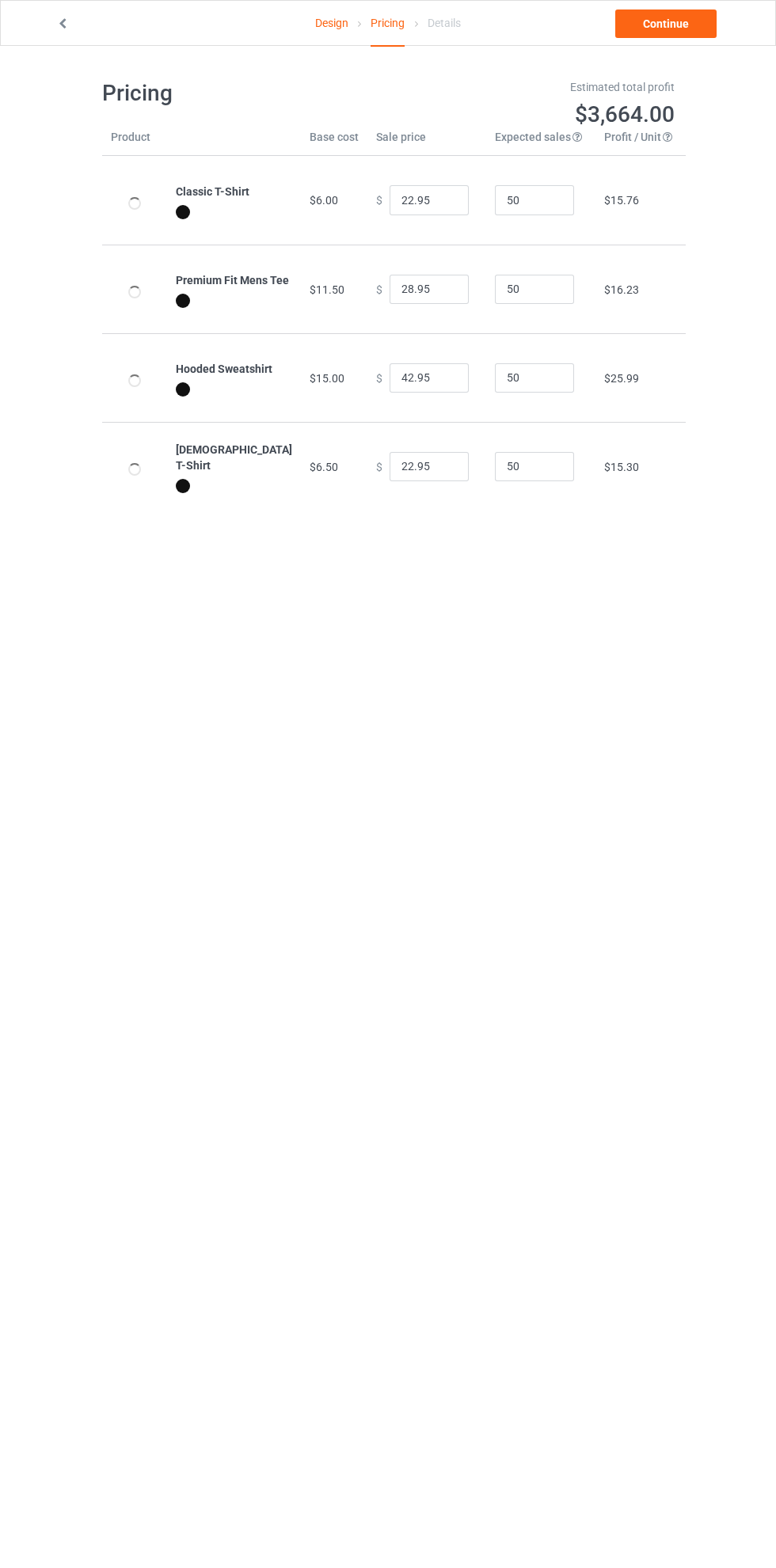
click at [667, 24] on link "Continue" at bounding box center [665, 24] width 101 height 29
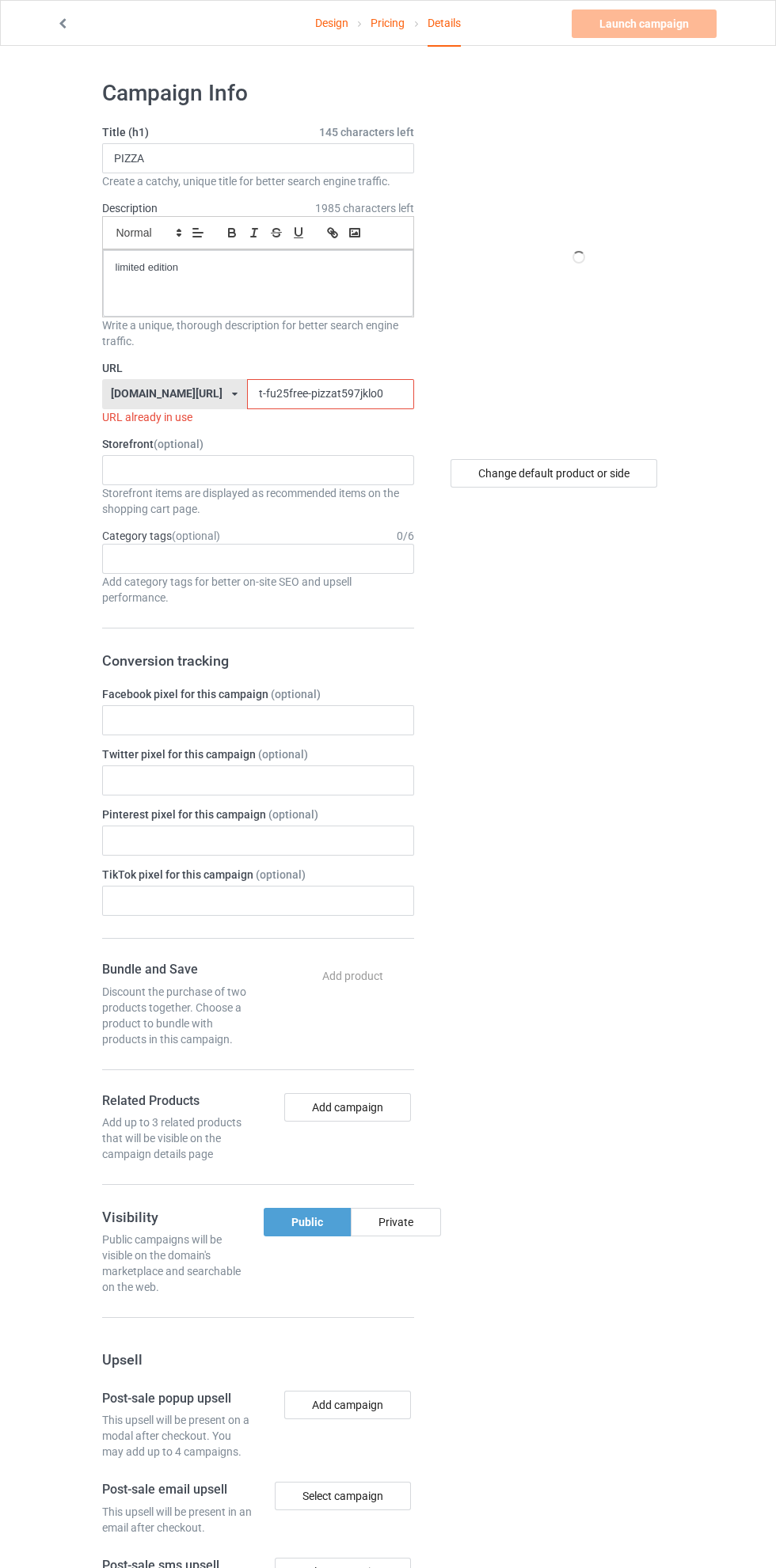
click at [321, 24] on link "Design" at bounding box center [331, 23] width 34 height 44
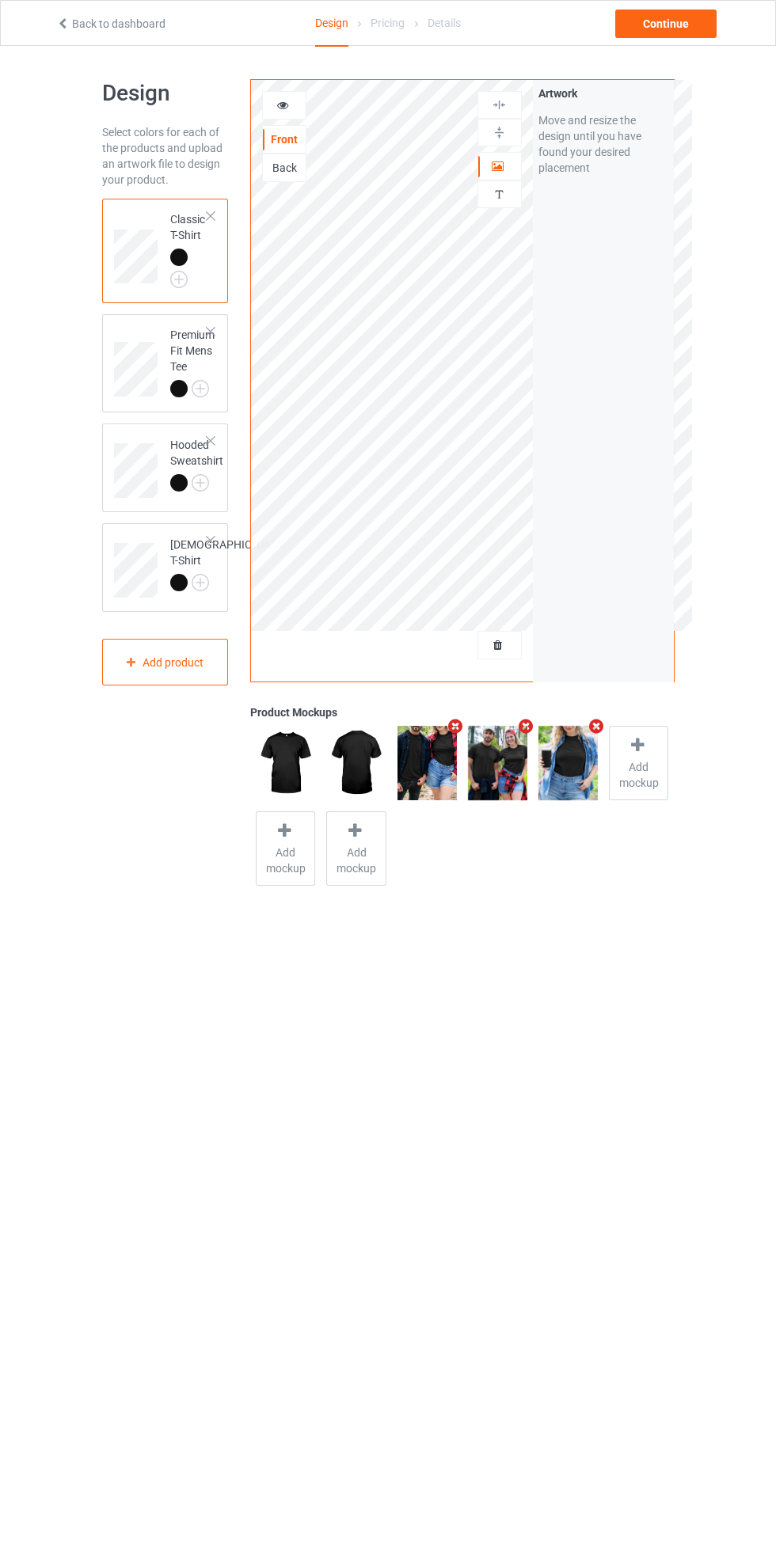
click at [448, 31] on div "Details" at bounding box center [444, 23] width 34 height 44
click at [459, 24] on div "Details" at bounding box center [444, 23] width 34 height 44
click at [681, 24] on div "Continue" at bounding box center [665, 24] width 101 height 29
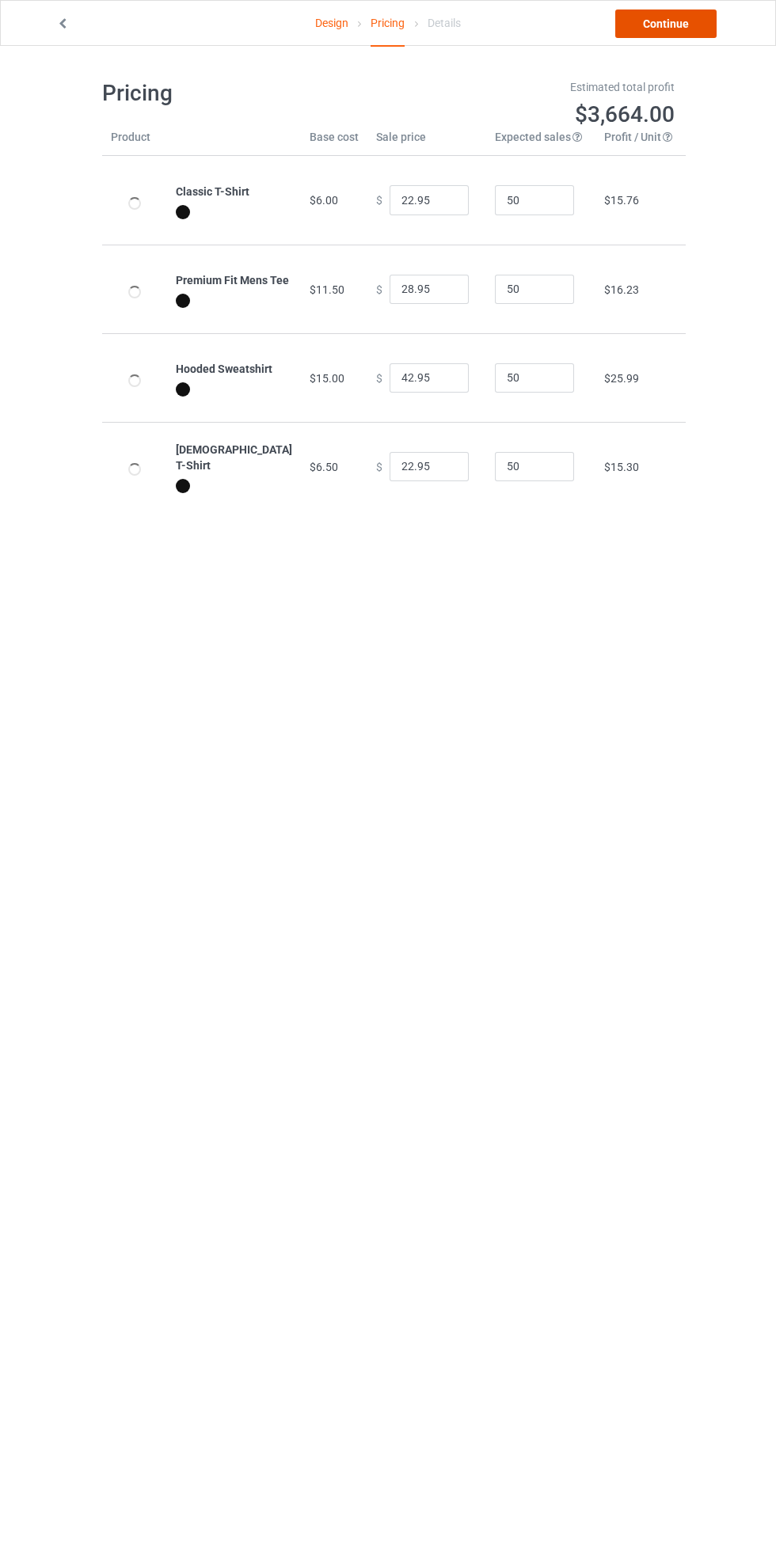
click at [681, 25] on link "Continue" at bounding box center [665, 24] width 101 height 29
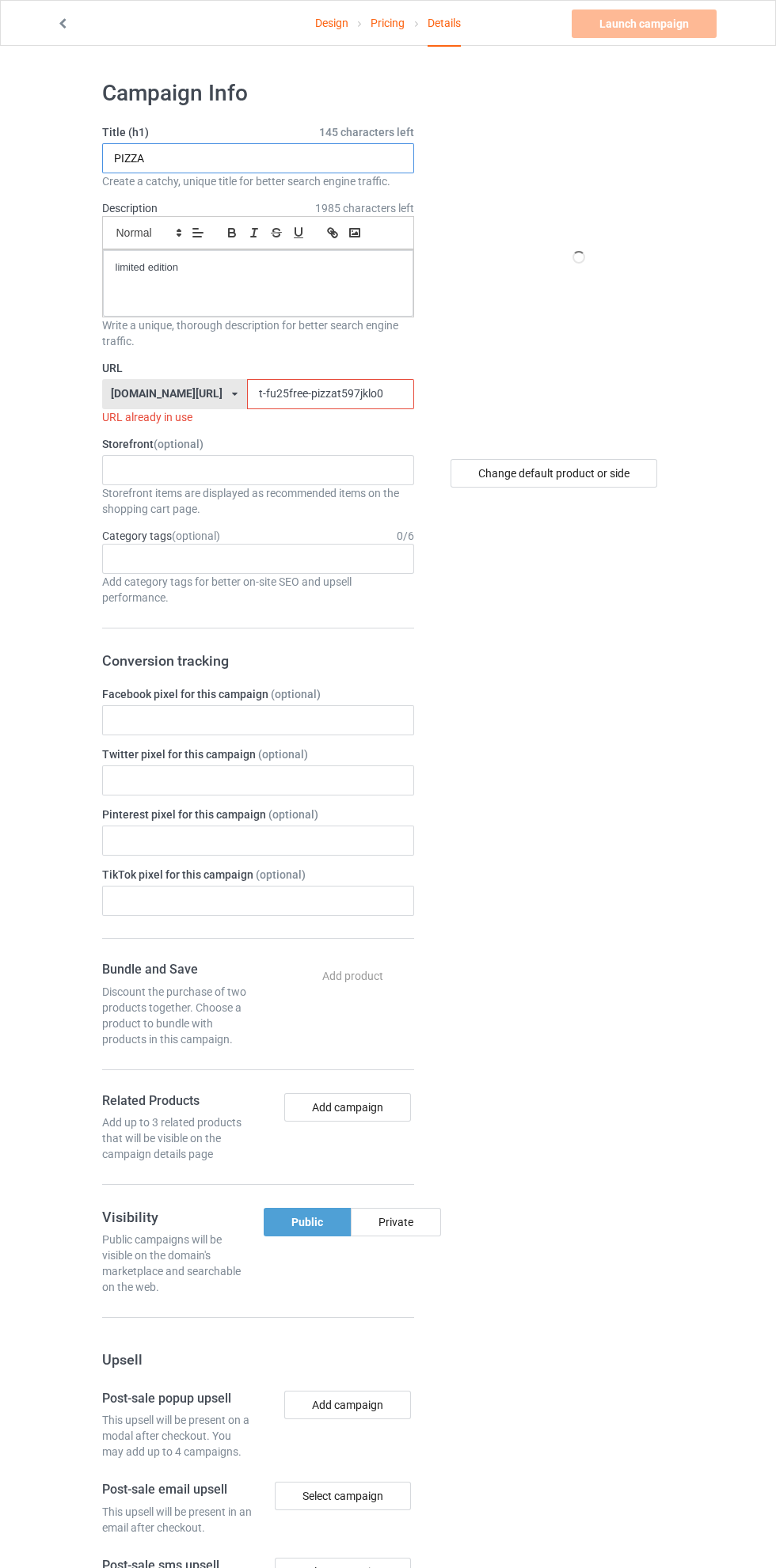
click at [240, 153] on input "PIZZA" at bounding box center [258, 158] width 312 height 30
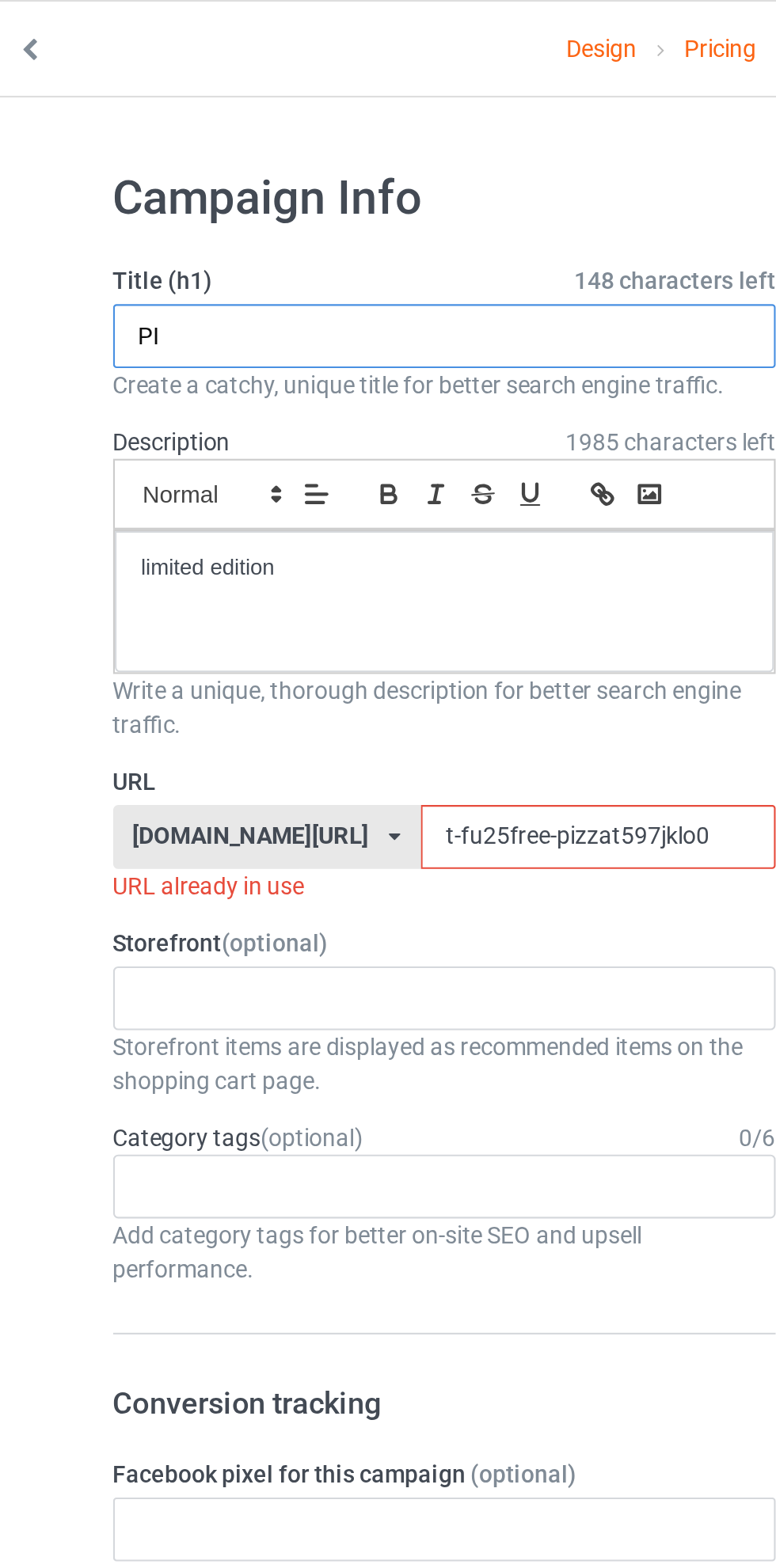
type input "P"
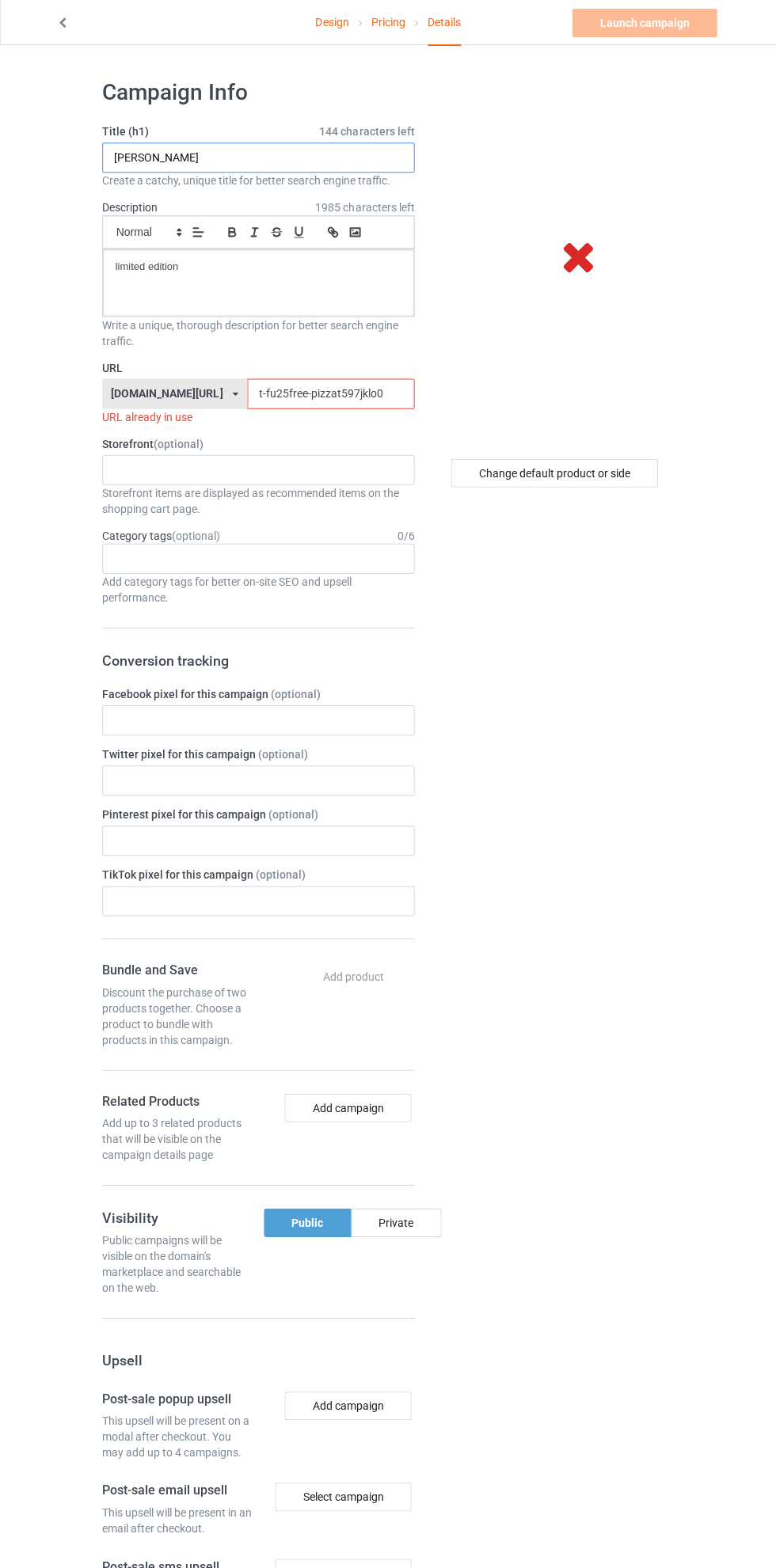
type input "[PERSON_NAME]"
click at [284, 398] on input "t-fu25free-pizzat597jklo0" at bounding box center [331, 394] width 168 height 30
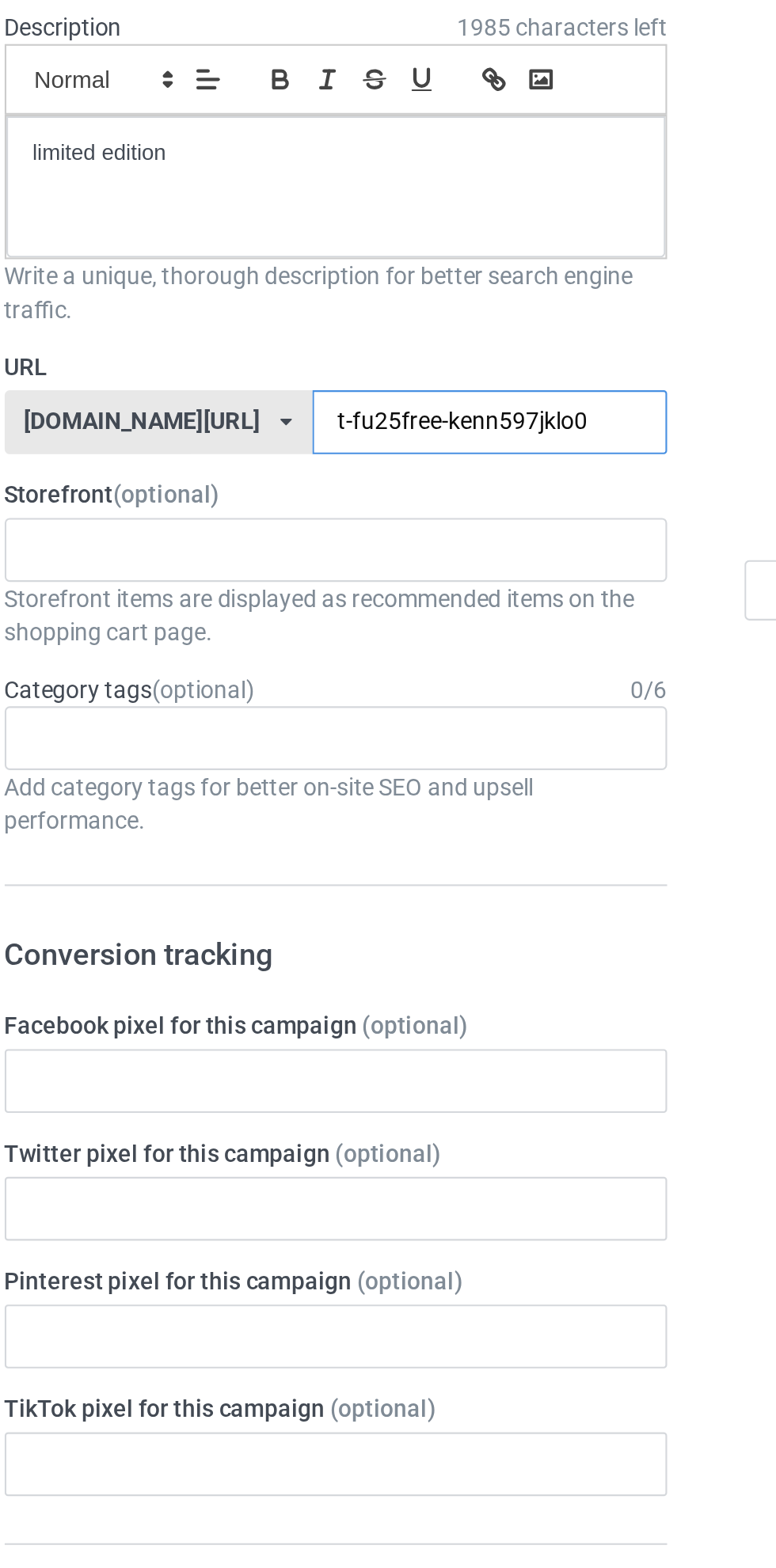
type input "t-fu25free-kenny597jklo0"
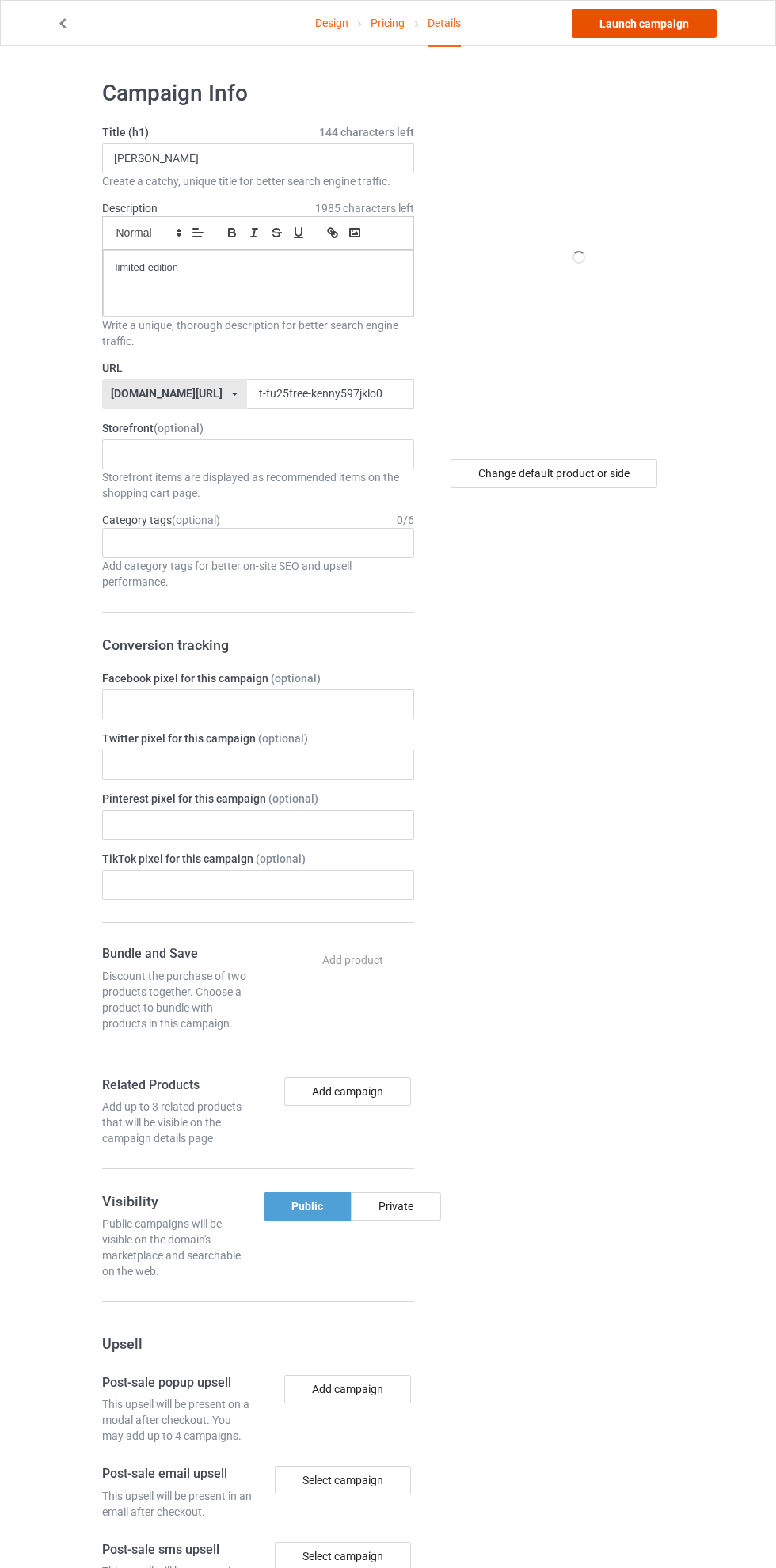
click at [636, 23] on link "Launch campaign" at bounding box center [644, 24] width 145 height 29
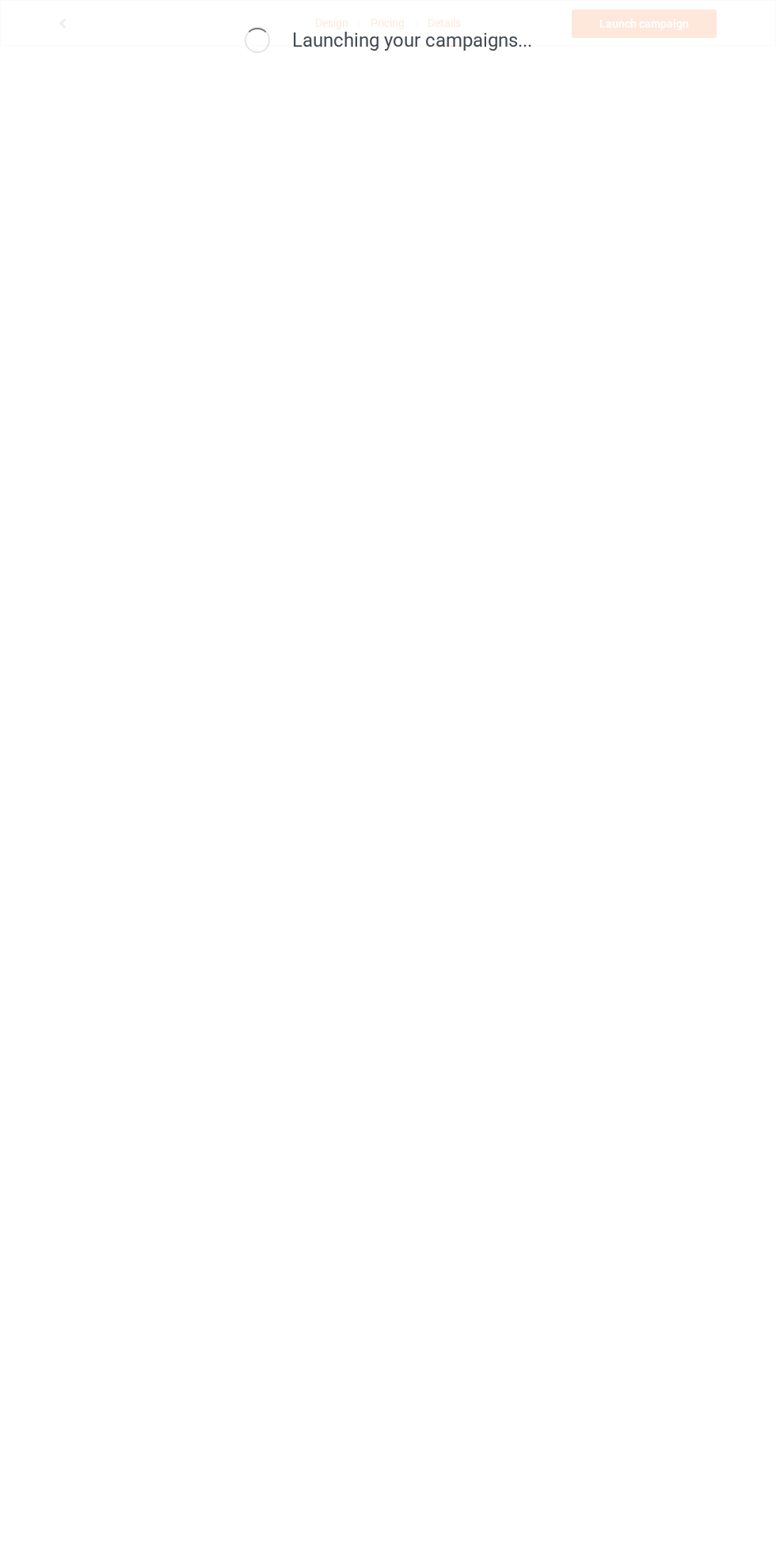
click at [370, 1527] on div "Launching your campaigns..." at bounding box center [388, 784] width 776 height 1568
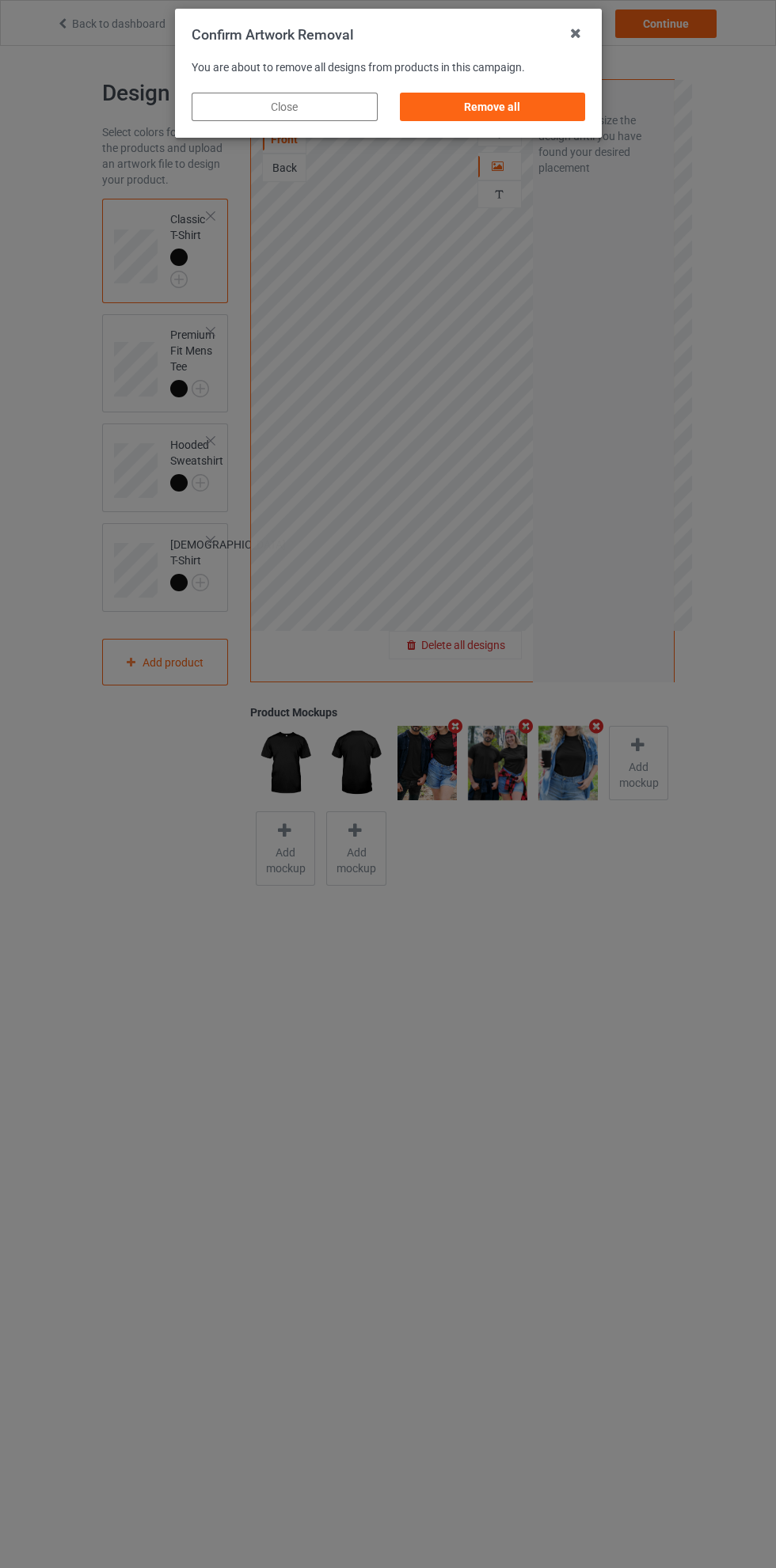
click at [522, 109] on div "Remove all" at bounding box center [491, 107] width 186 height 29
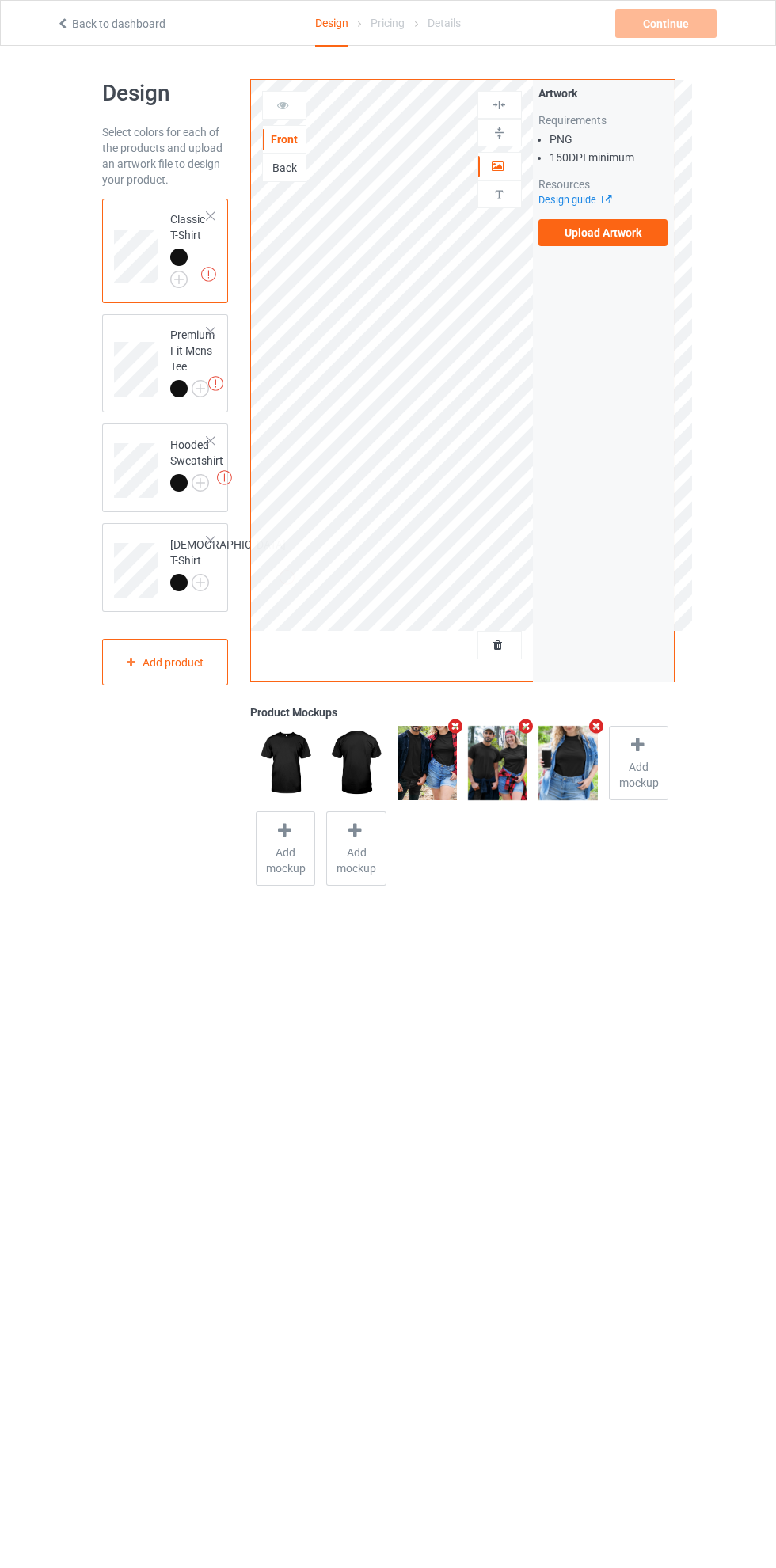
click at [622, 233] on label "Upload Artwork" at bounding box center [603, 233] width 130 height 27
click at [0, 0] on input "Upload Artwork" at bounding box center [0, 0] width 0 height 0
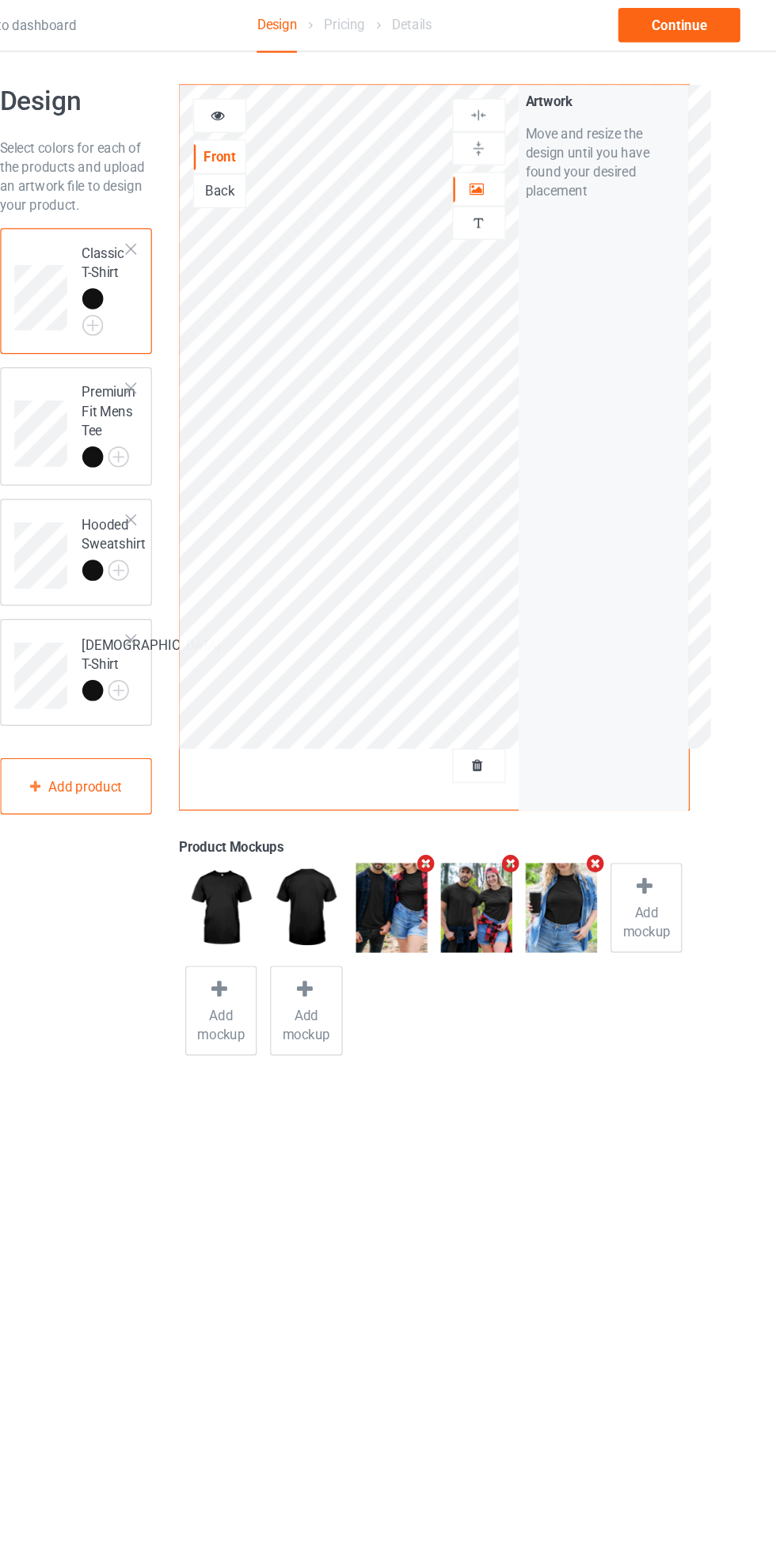
scroll to position [7, 0]
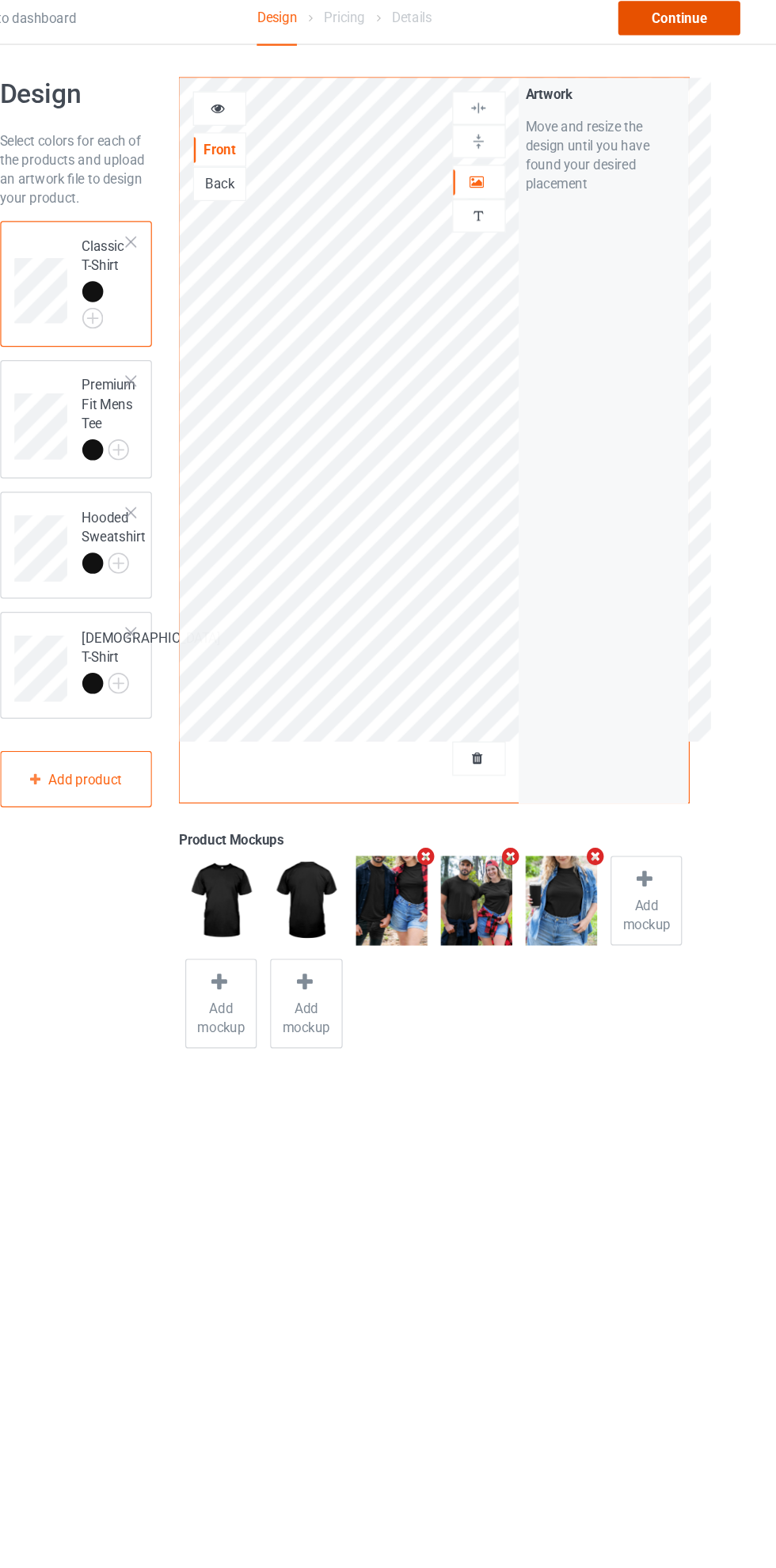
click at [692, 19] on div "Continue" at bounding box center [665, 24] width 101 height 29
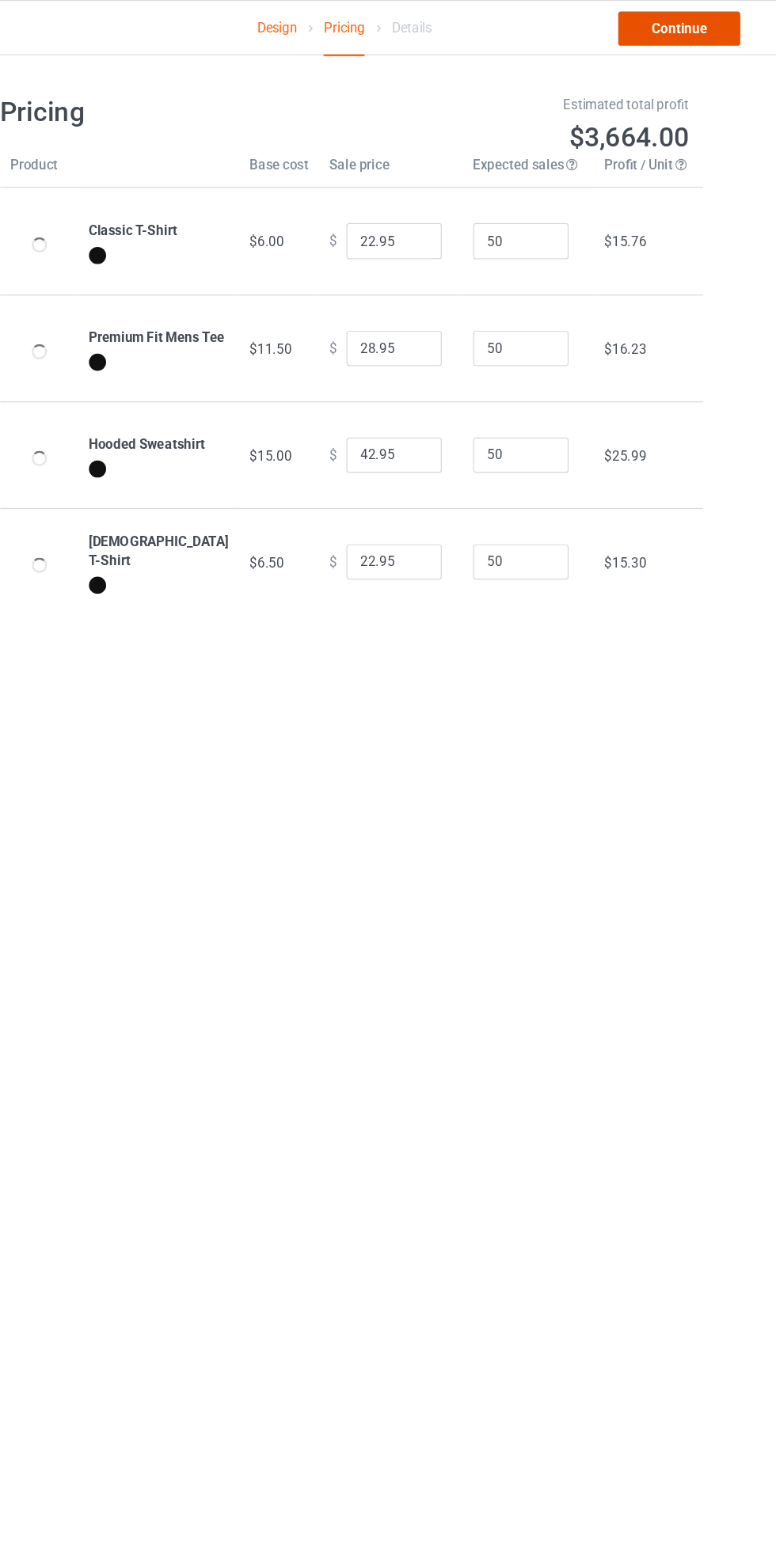
click at [683, 24] on link "Continue" at bounding box center [665, 24] width 101 height 29
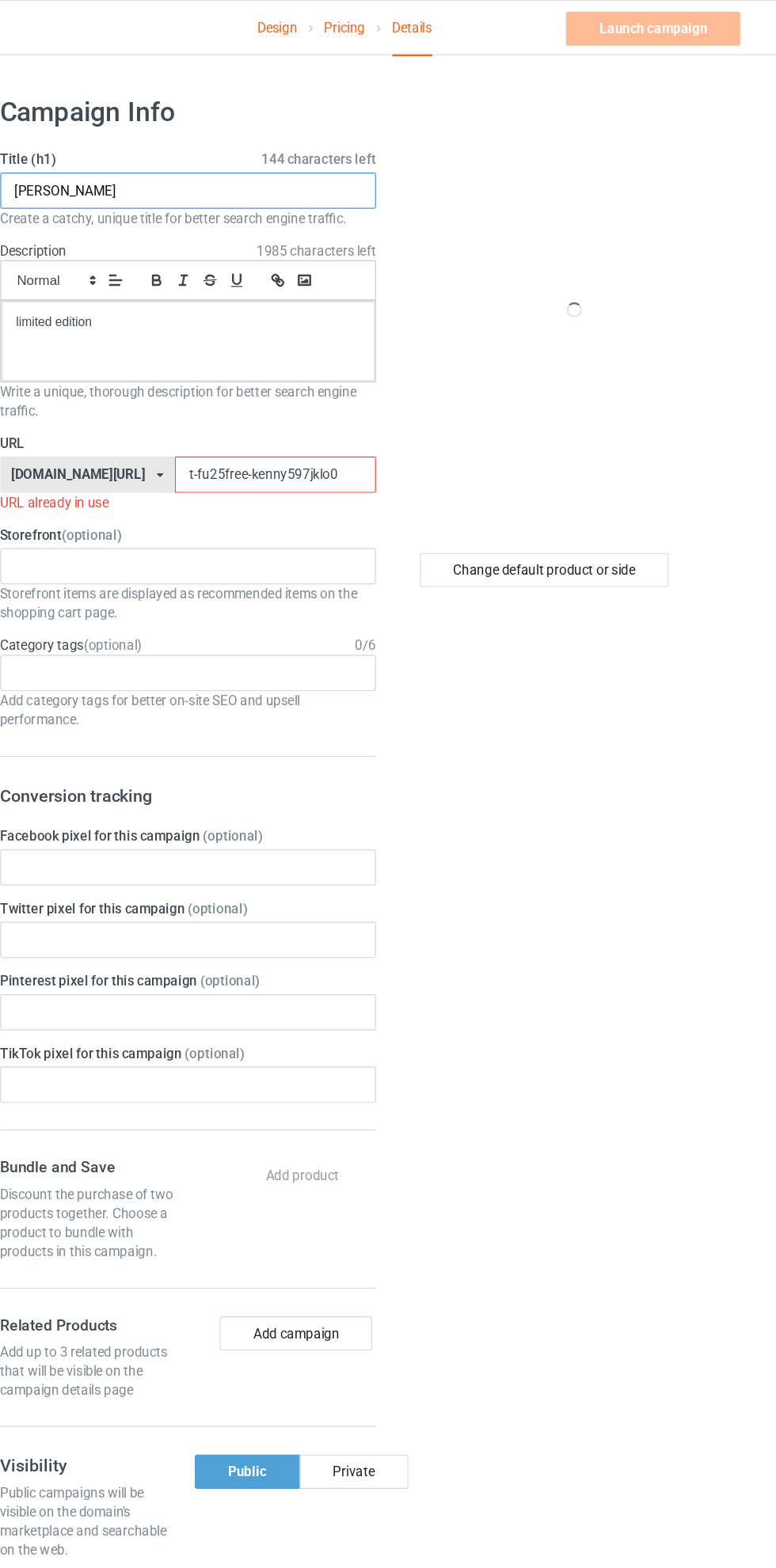
click at [208, 158] on input "[PERSON_NAME]" at bounding box center [258, 158] width 312 height 30
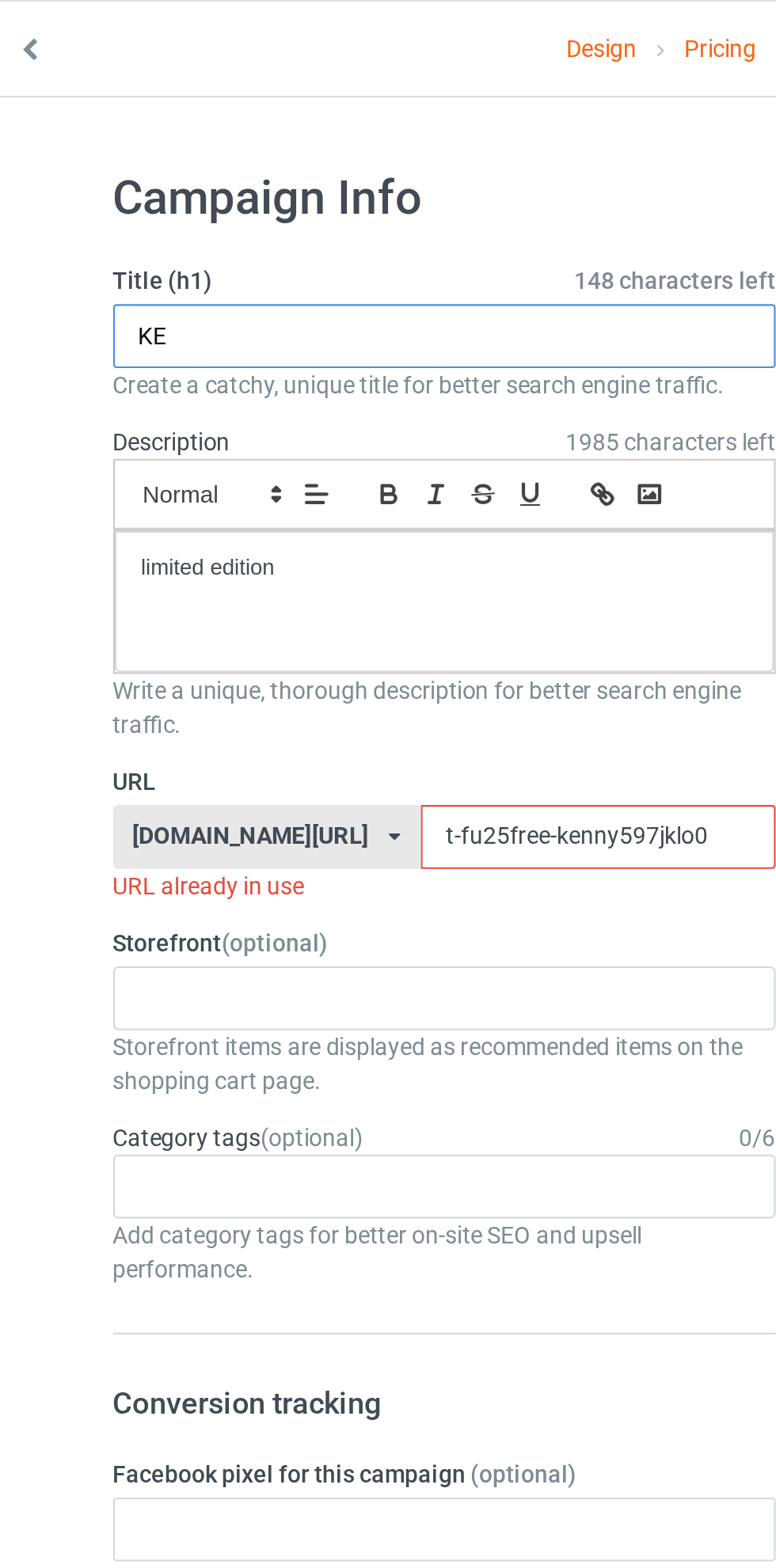
type input "K"
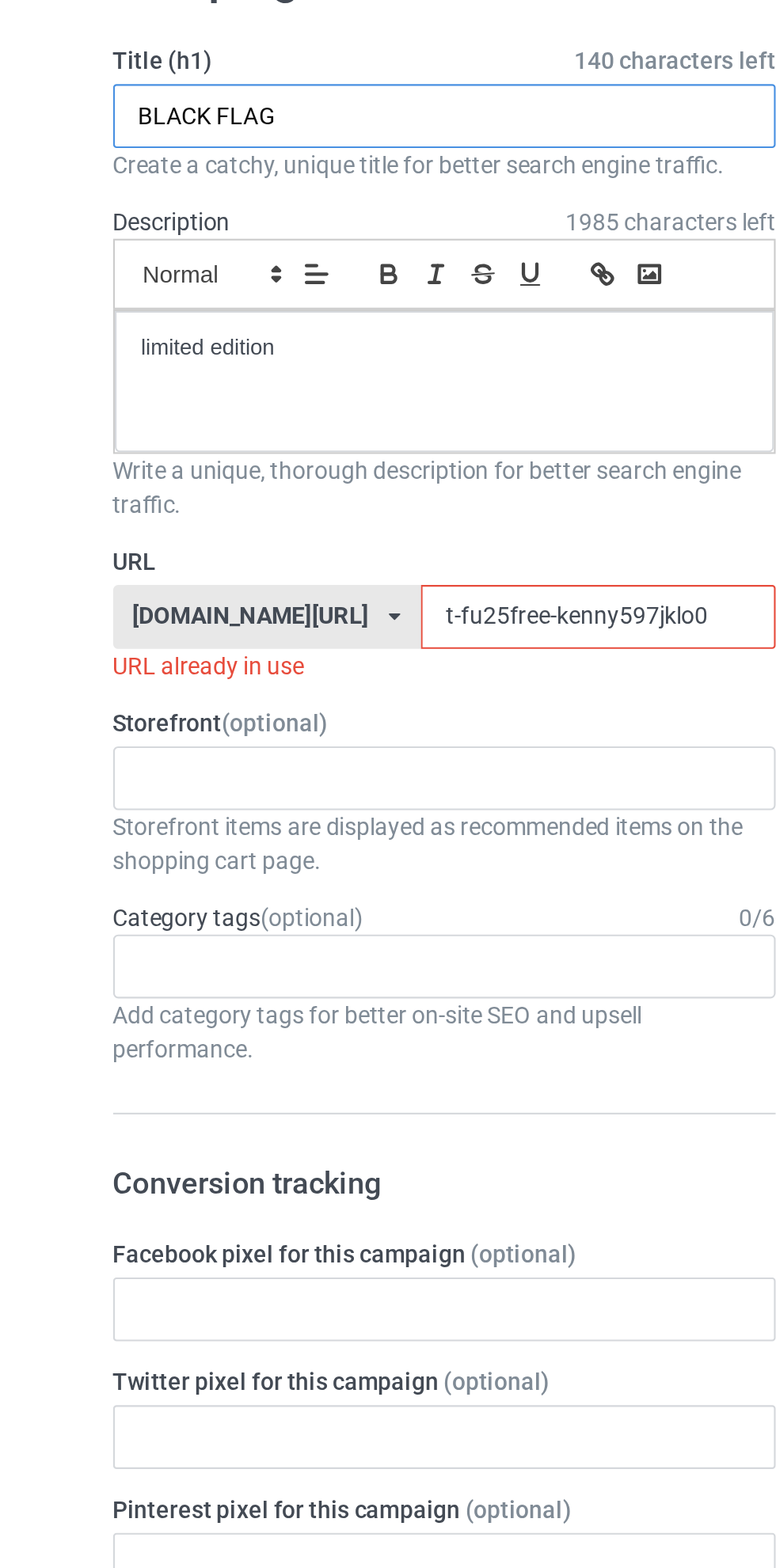
type input "BLACK FLAG"
click at [297, 392] on input "t-fu25free-kenny597jklo0" at bounding box center [331, 394] width 168 height 30
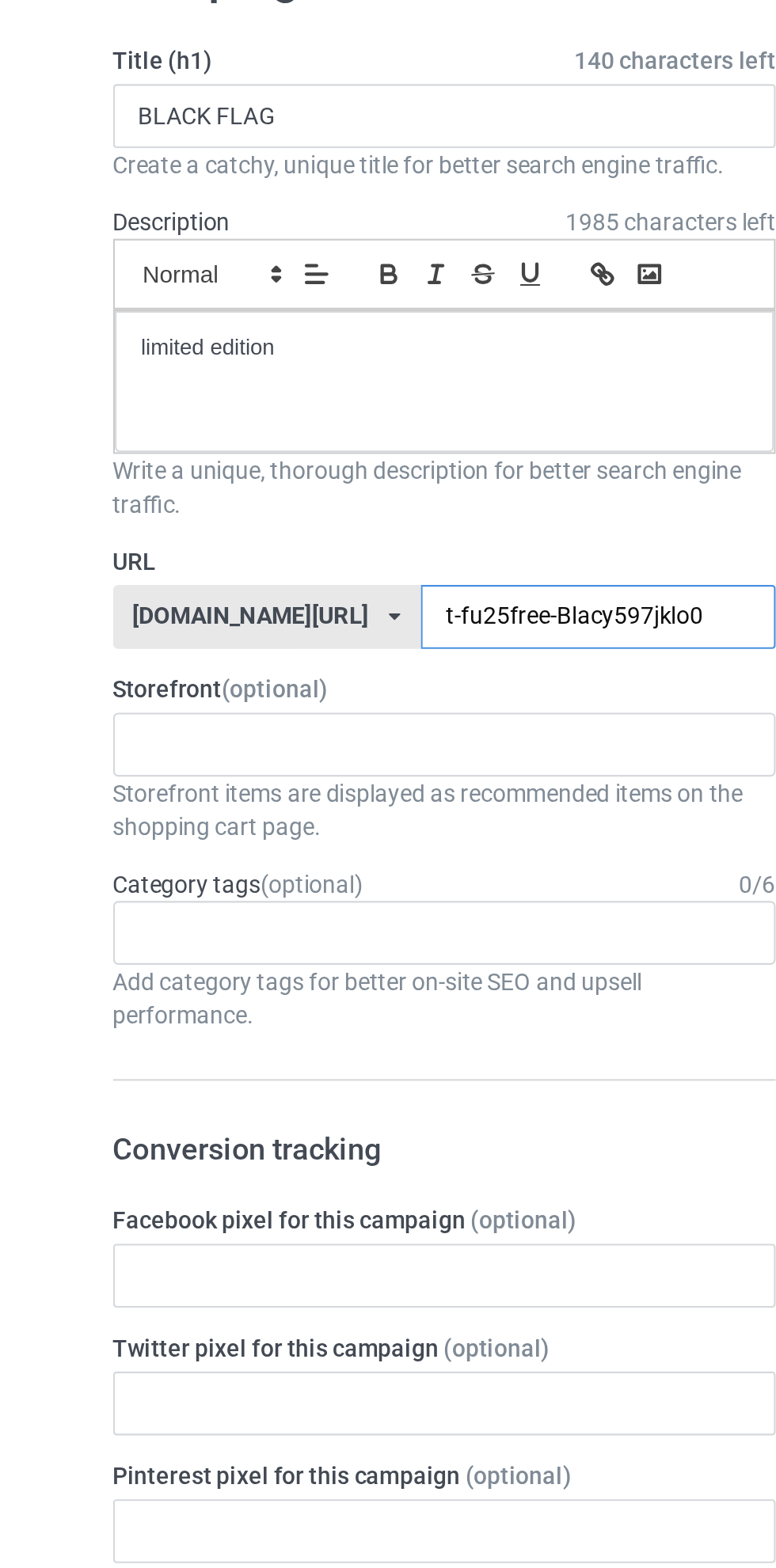
type input "t-fu25free-Blacky597jklo0"
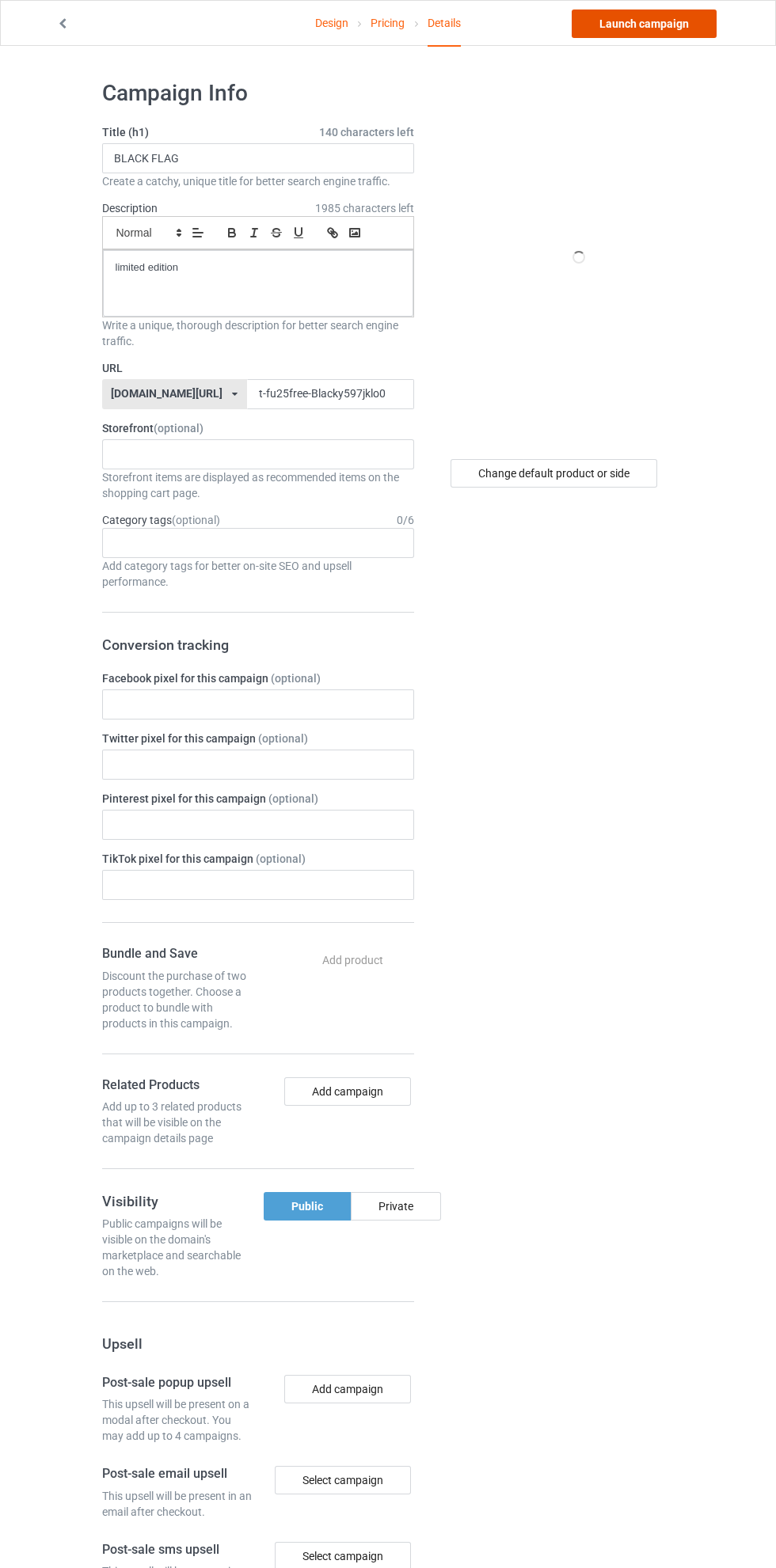
click at [651, 23] on link "Launch campaign" at bounding box center [644, 24] width 145 height 29
